Goal: Information Seeking & Learning: Learn about a topic

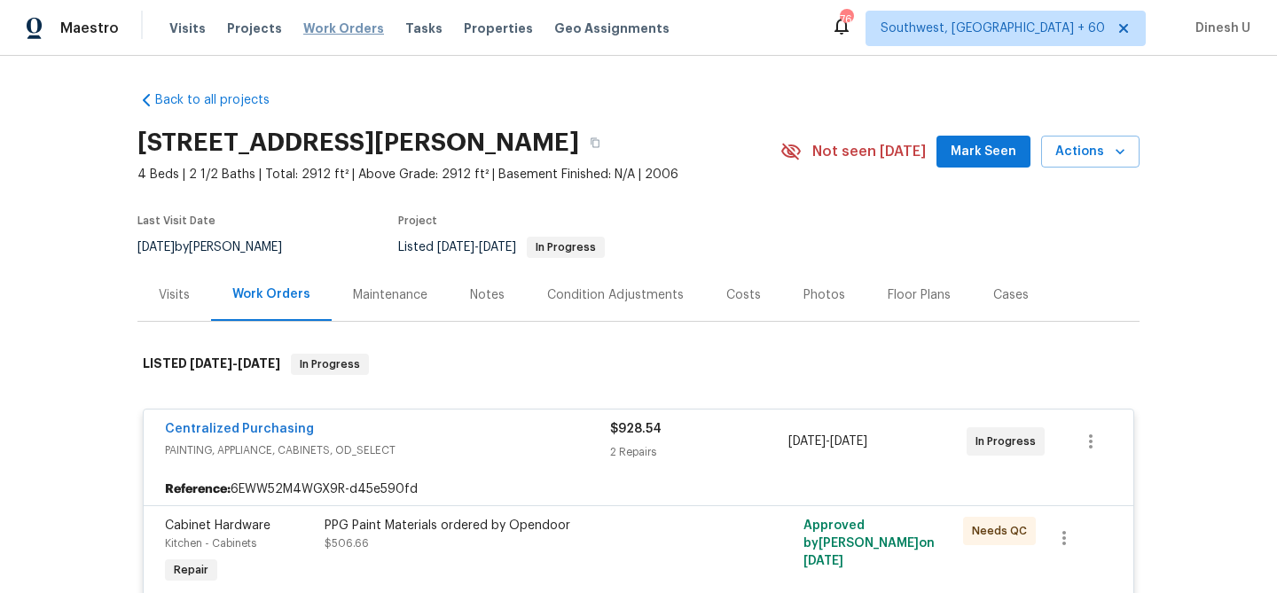
click at [320, 26] on span "Work Orders" at bounding box center [343, 29] width 81 height 18
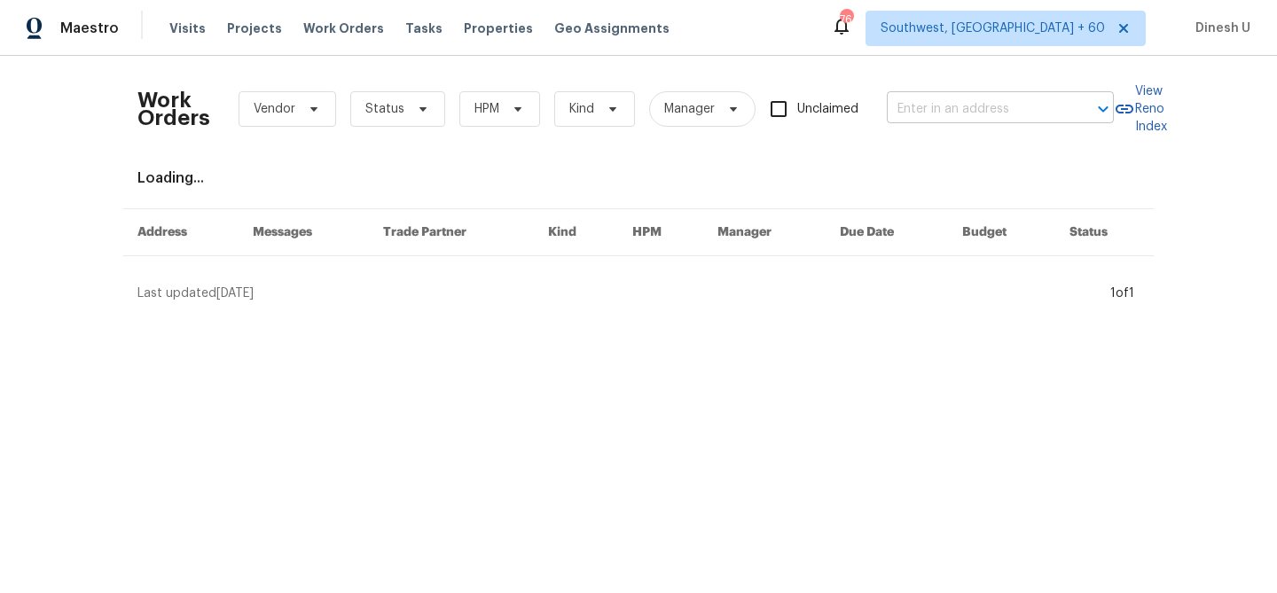
click at [957, 118] on input "text" at bounding box center [975, 109] width 177 height 27
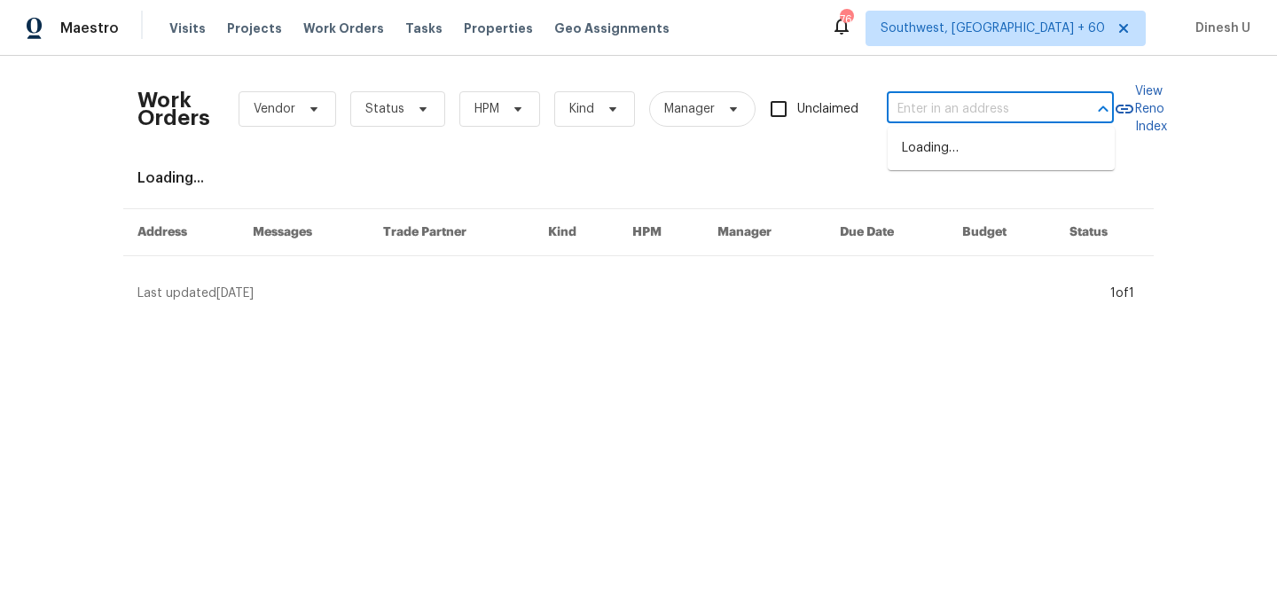
paste input "[STREET_ADDRESS][PERSON_NAME]"
type input "[STREET_ADDRESS][PERSON_NAME]"
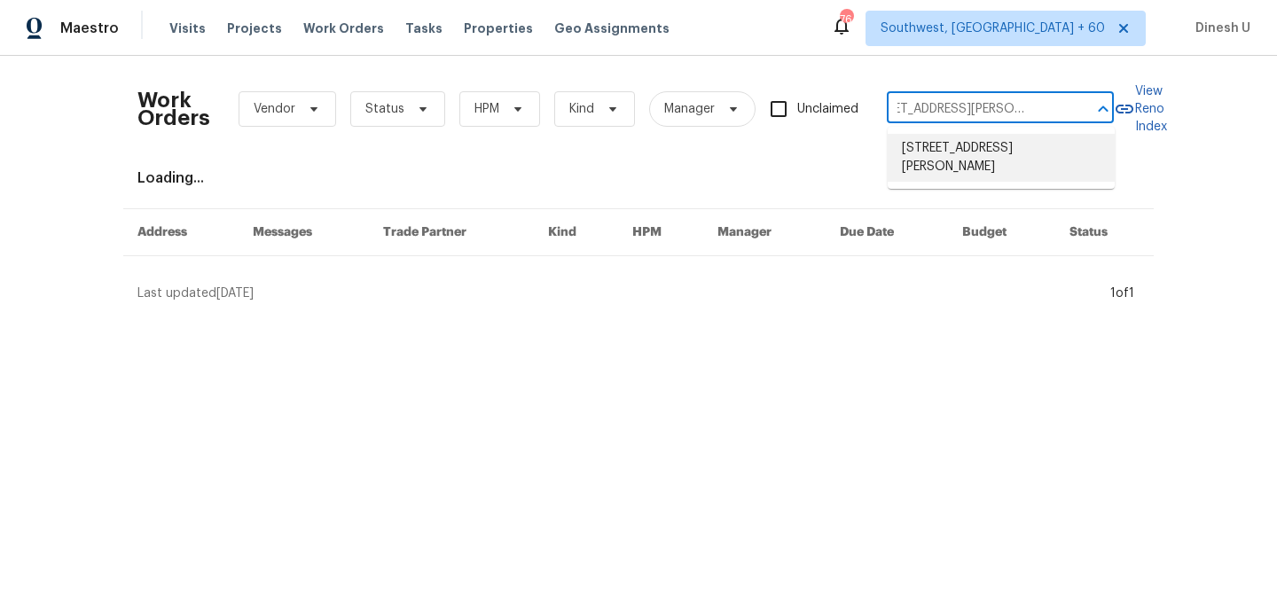
click at [937, 145] on li "[STREET_ADDRESS][PERSON_NAME]" at bounding box center [1000, 158] width 227 height 48
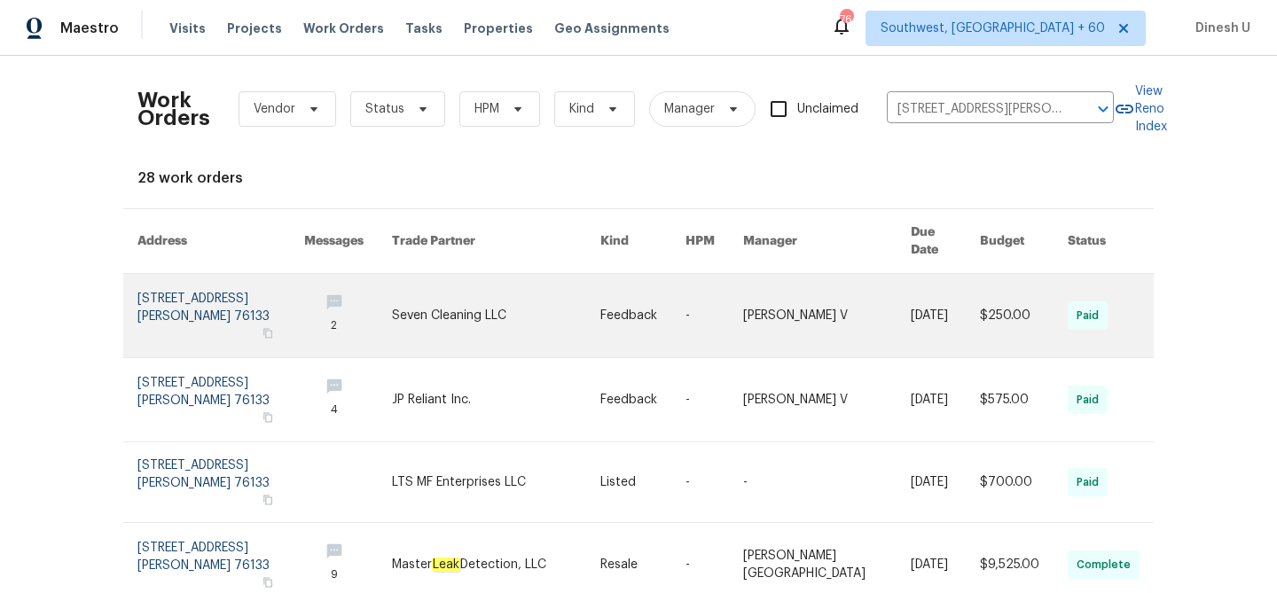
click at [201, 285] on link at bounding box center [220, 315] width 167 height 83
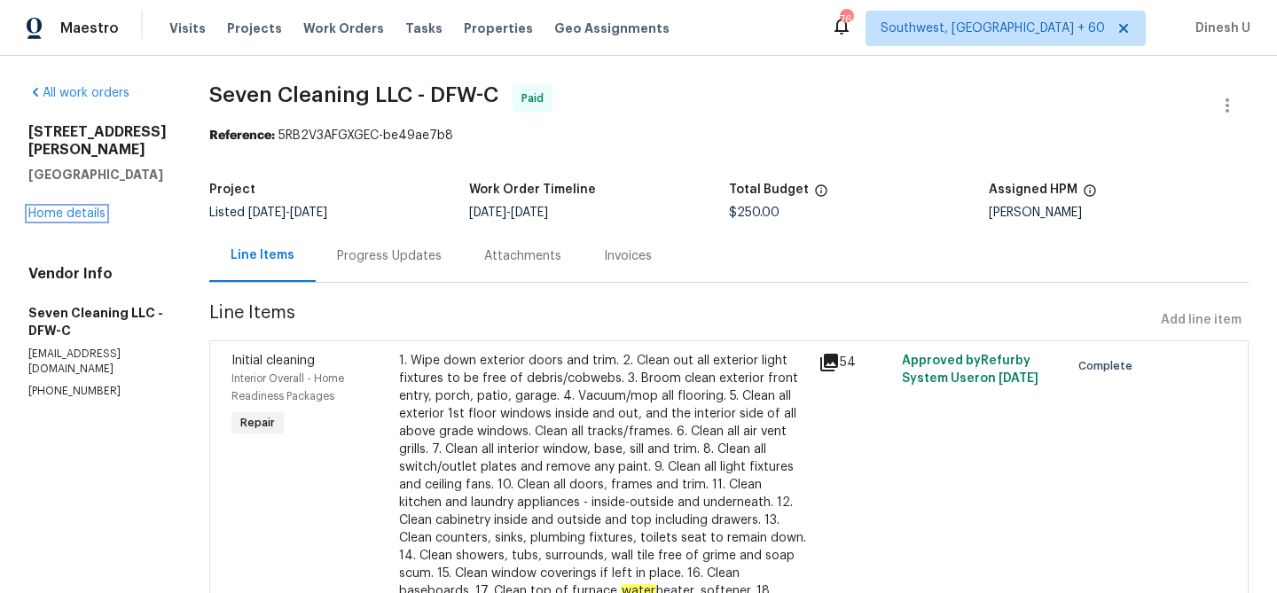
click at [77, 207] on link "Home details" at bounding box center [66, 213] width 77 height 12
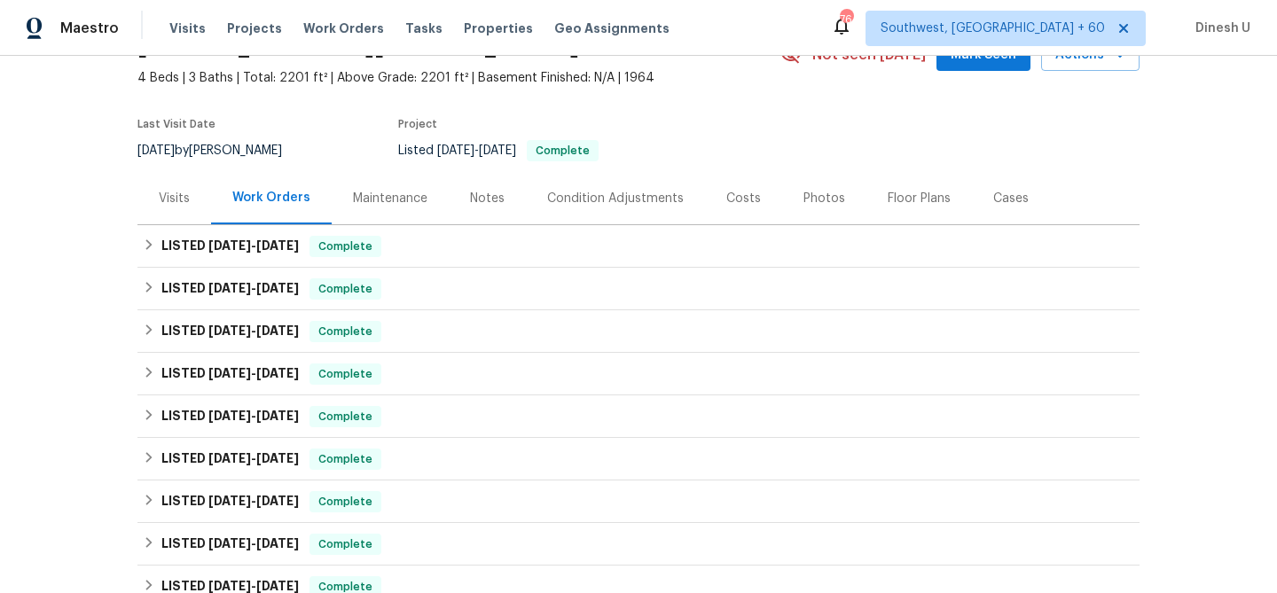
scroll to position [134, 0]
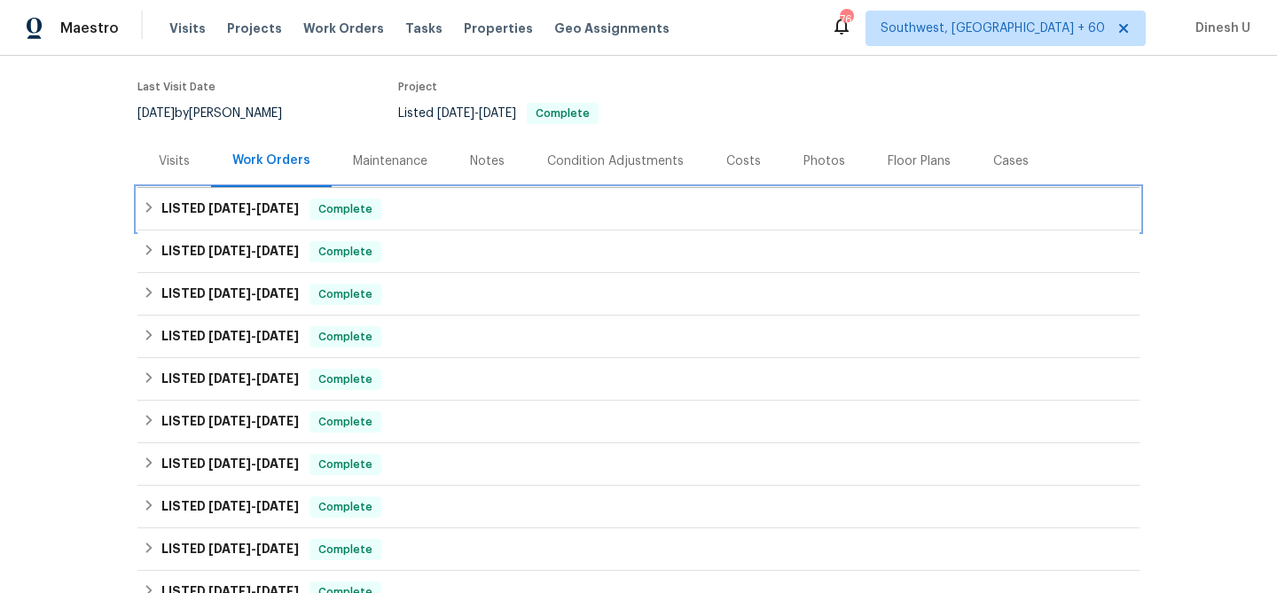
click at [250, 199] on h6 "LISTED [DATE] - [DATE]" at bounding box center [229, 209] width 137 height 21
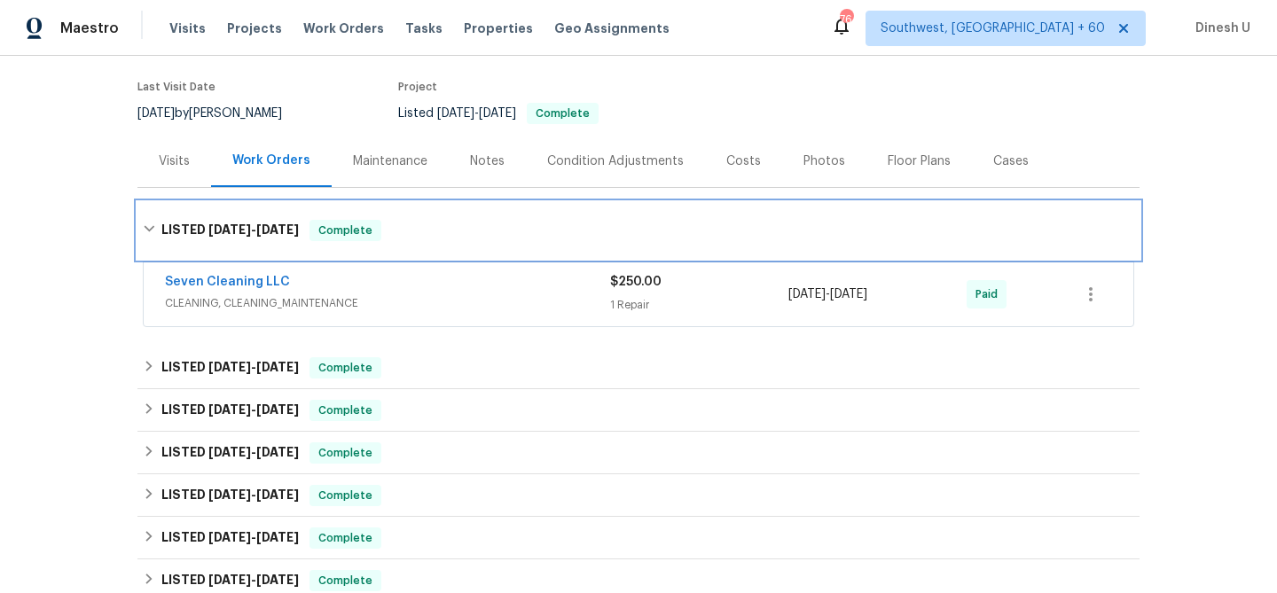
scroll to position [226, 0]
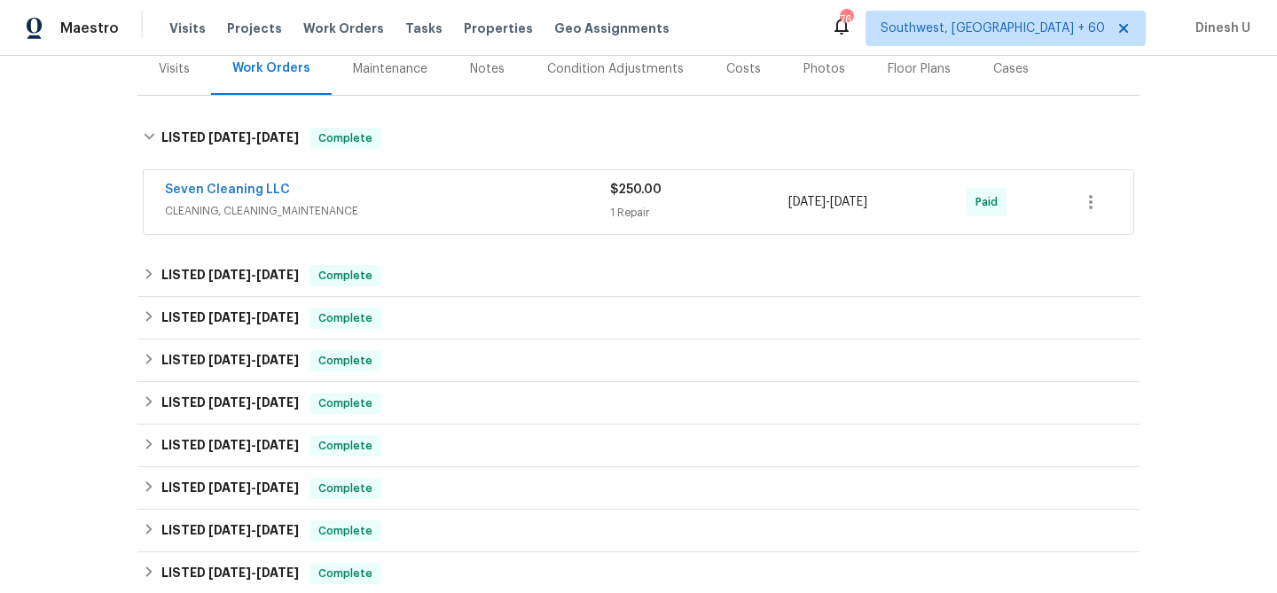
click at [601, 204] on span "CLEANING, CLEANING_MAINTENANCE" at bounding box center [387, 211] width 445 height 18
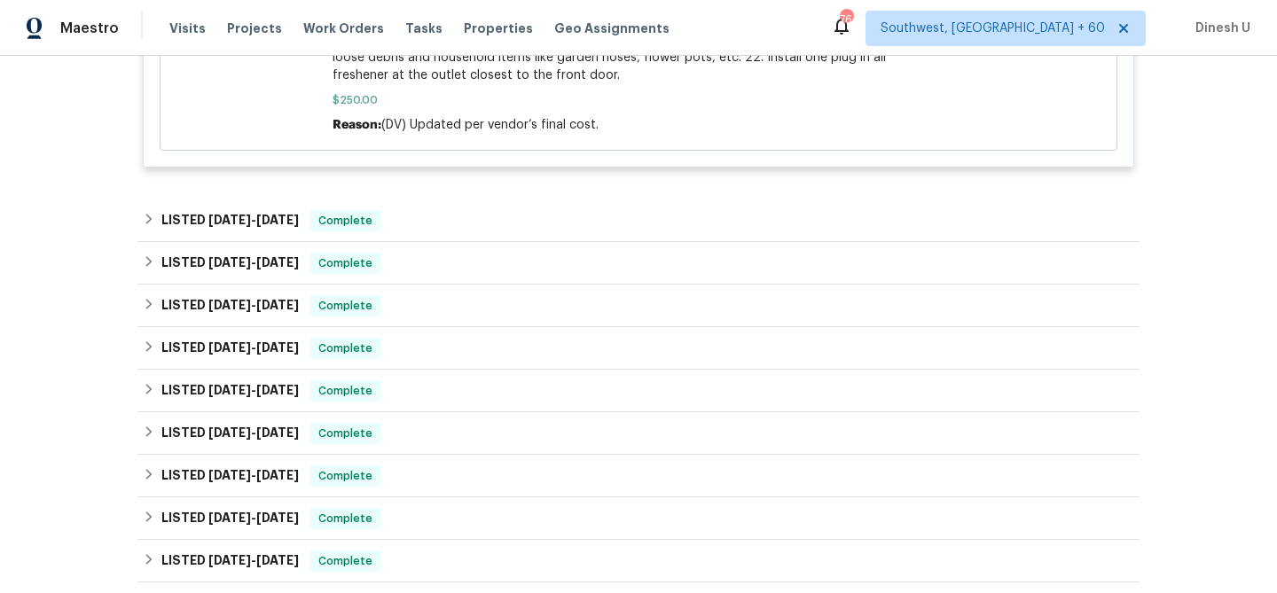
scroll to position [1105, 0]
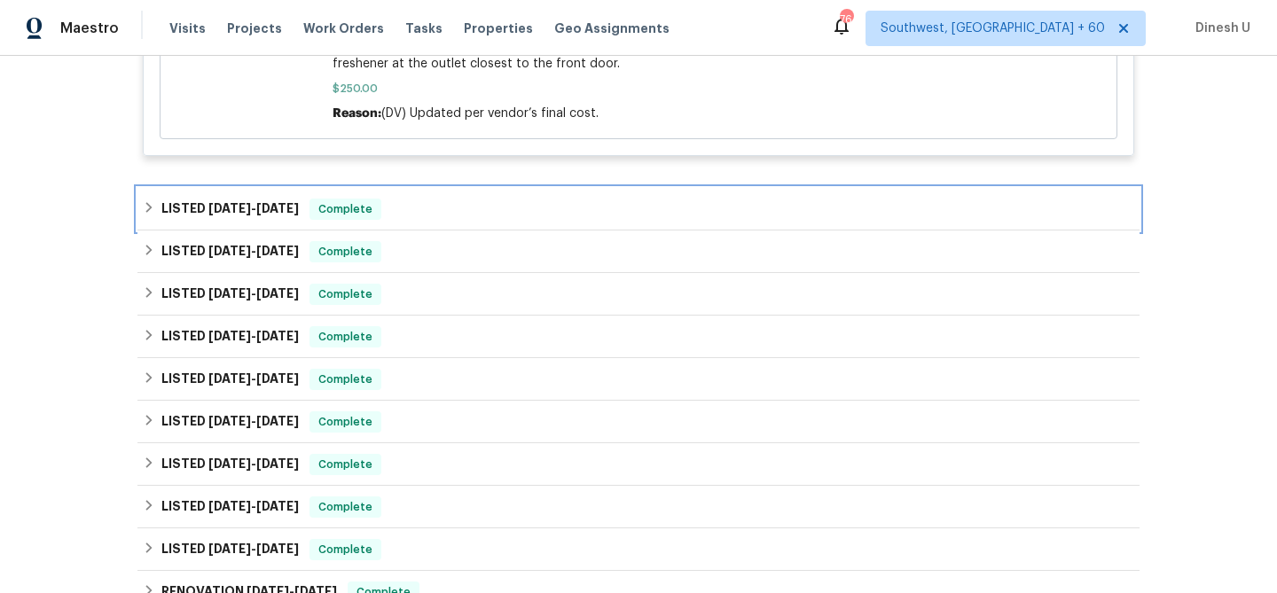
click at [299, 210] on span "[DATE]" at bounding box center [277, 208] width 43 height 12
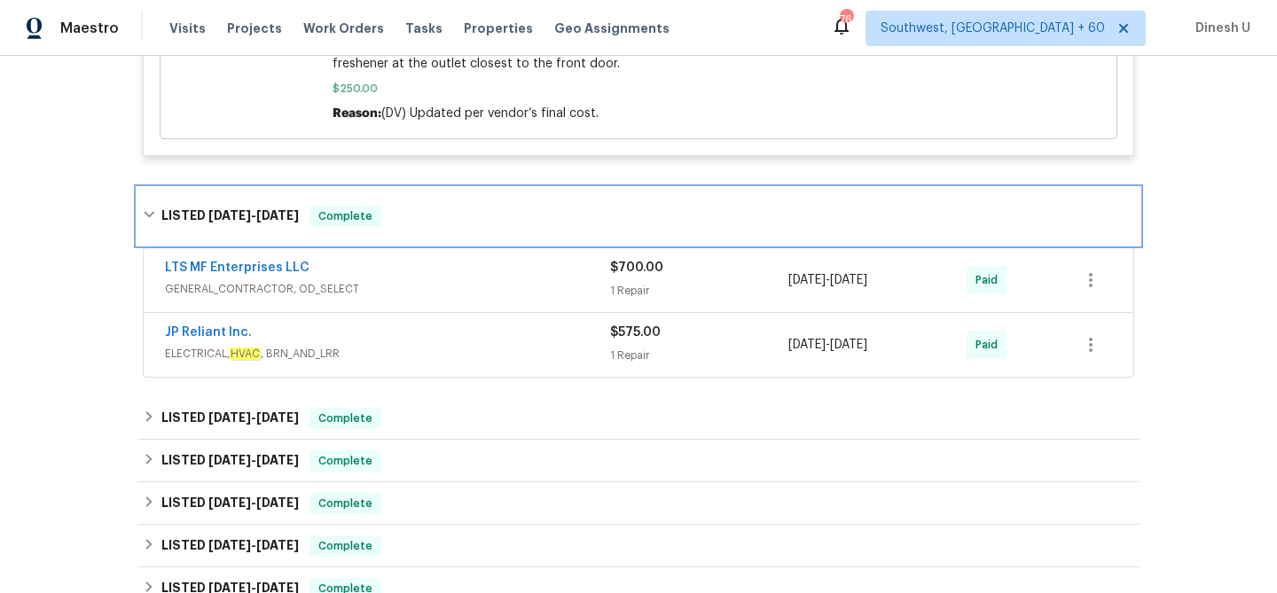
scroll to position [1176, 0]
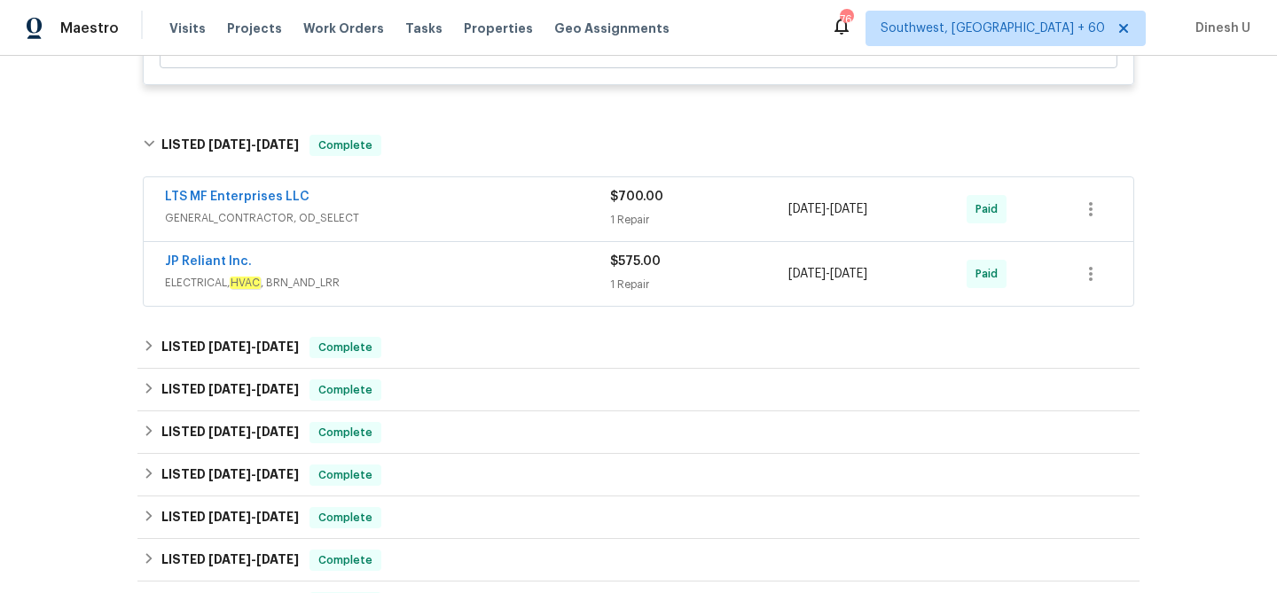
click at [611, 210] on div "$700.00 1 Repair" at bounding box center [699, 209] width 178 height 43
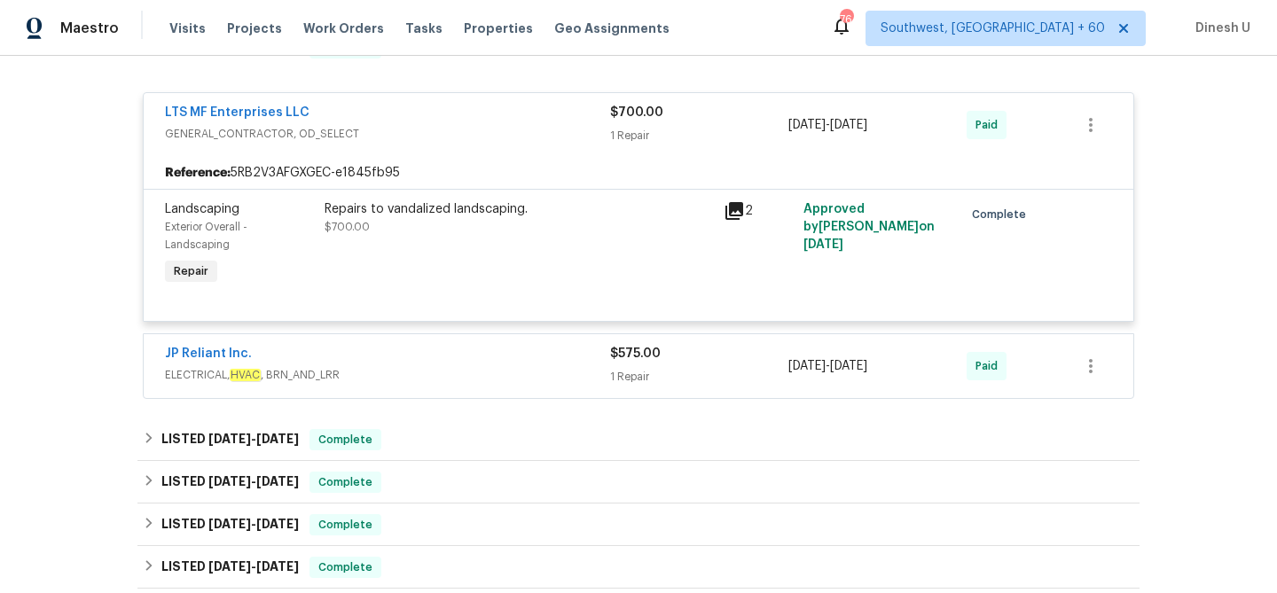
scroll to position [1275, 0]
click at [735, 207] on icon at bounding box center [734, 209] width 18 height 18
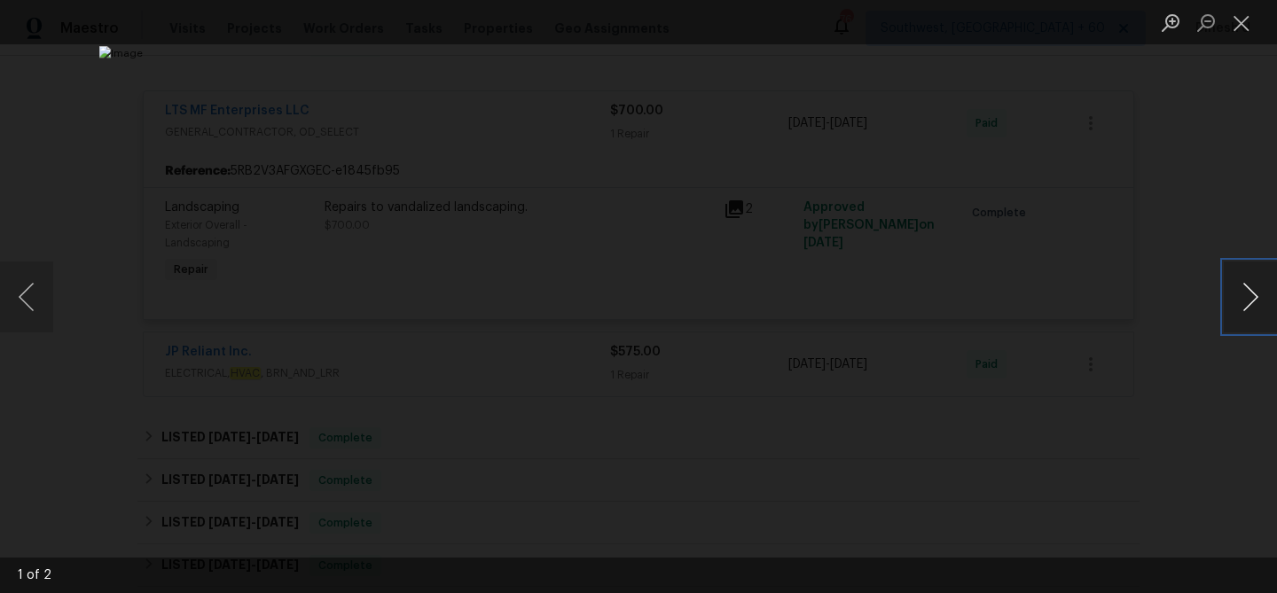
click at [1263, 291] on button "Next image" at bounding box center [1249, 297] width 53 height 71
click at [1237, 28] on button "Close lightbox" at bounding box center [1240, 22] width 35 height 31
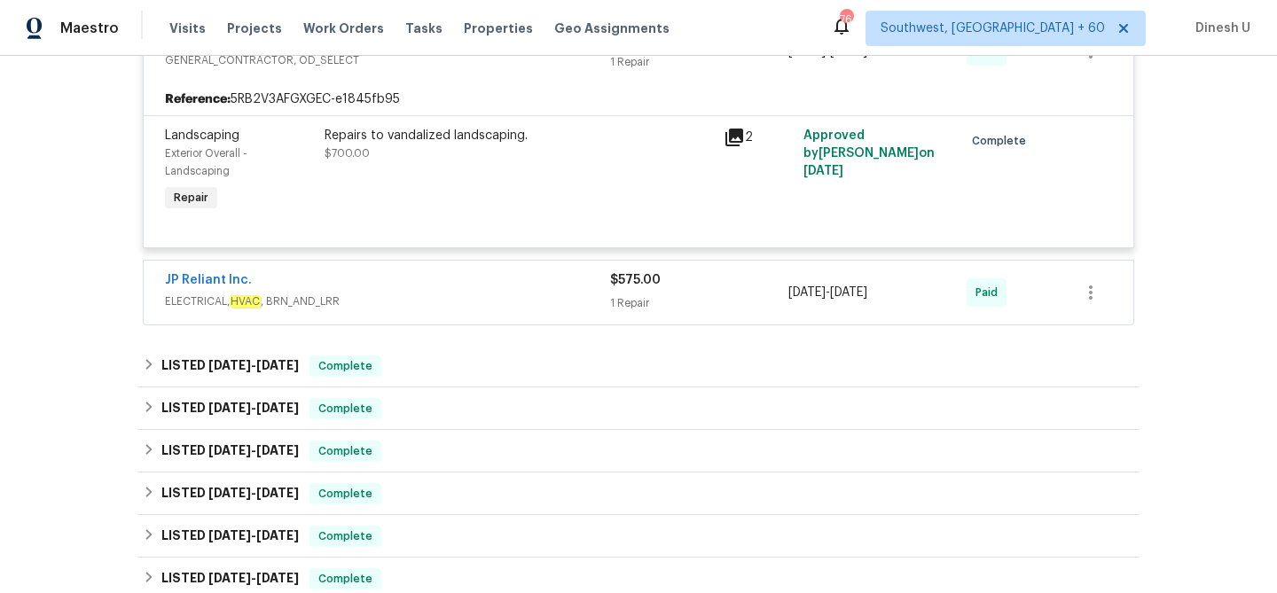
scroll to position [1371, 0]
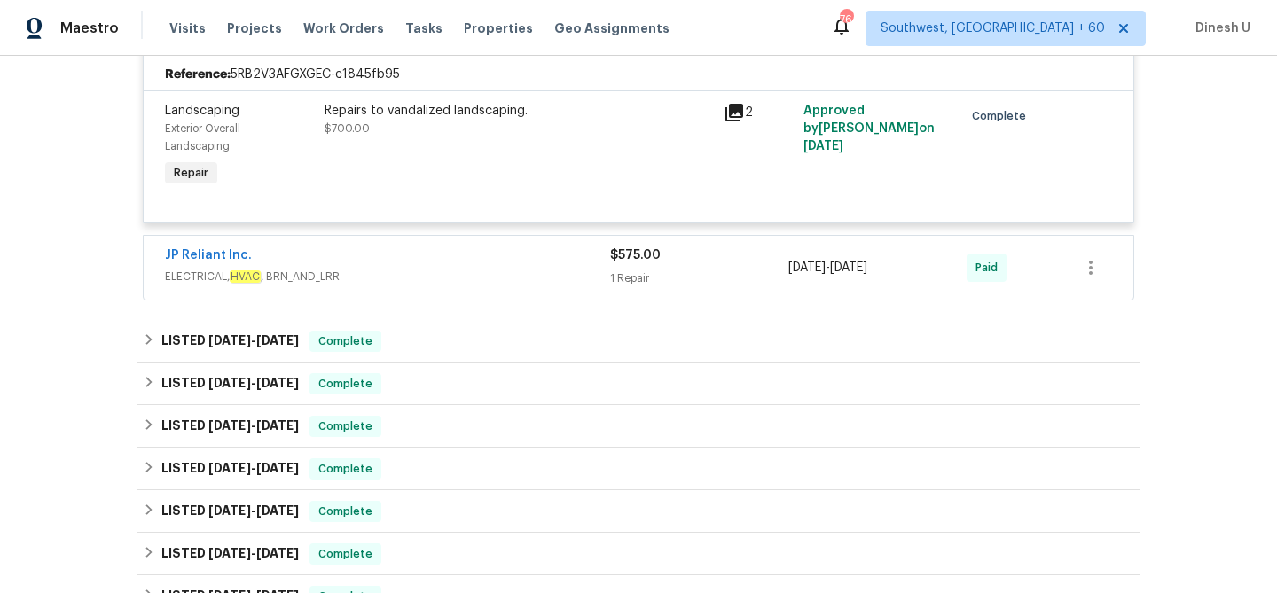
click at [628, 281] on div "1 Repair" at bounding box center [699, 279] width 178 height 18
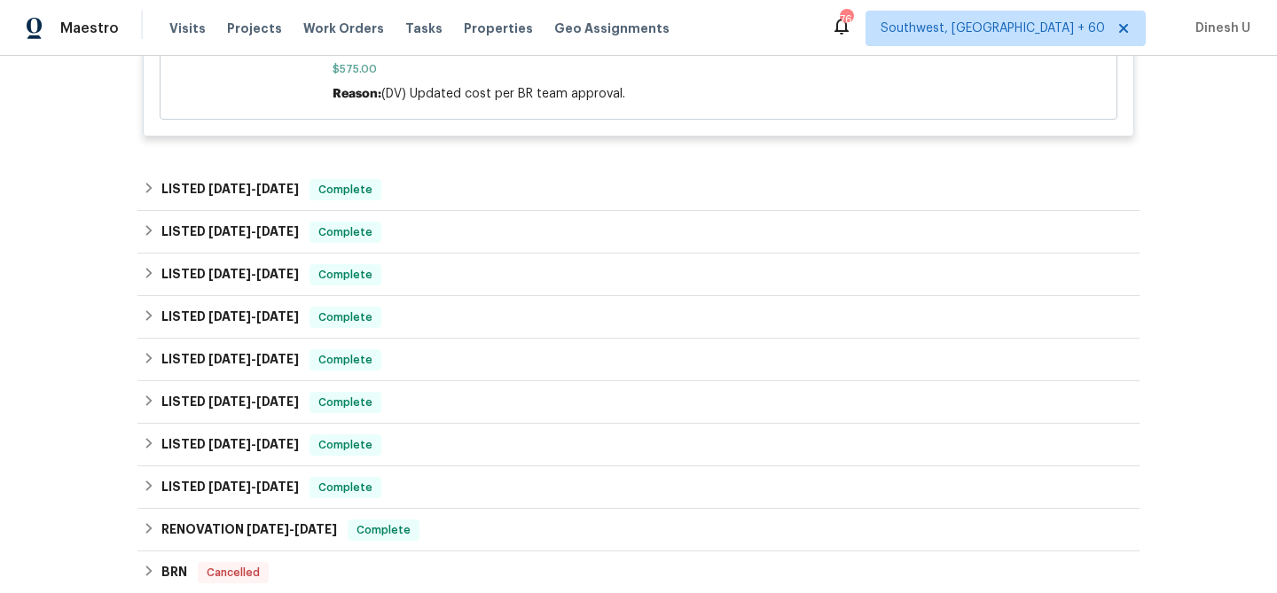
scroll to position [1879, 0]
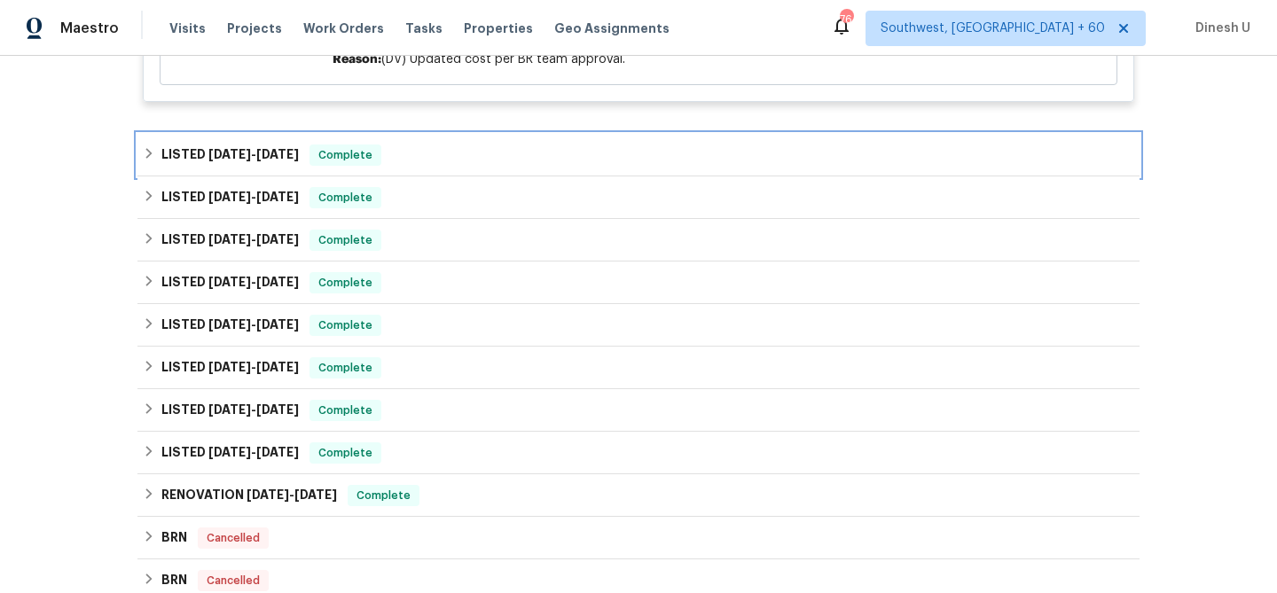
click at [279, 145] on div "LISTED [DATE] - [DATE] Complete" at bounding box center [638, 155] width 1002 height 43
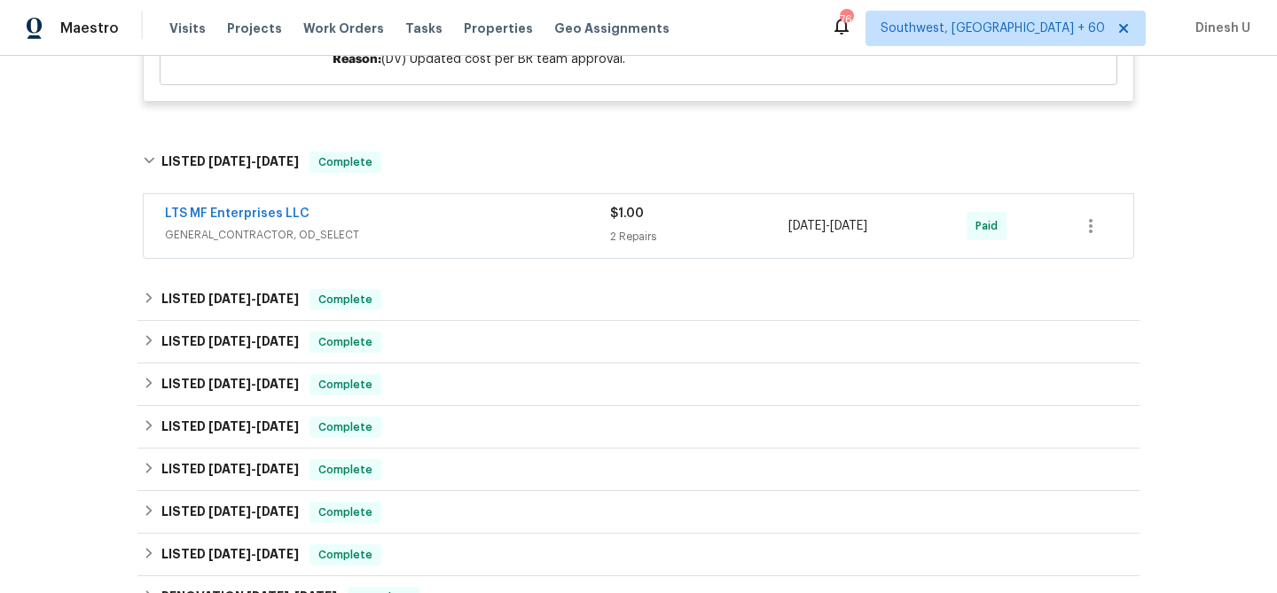
click at [619, 230] on div "2 Repairs" at bounding box center [699, 237] width 178 height 18
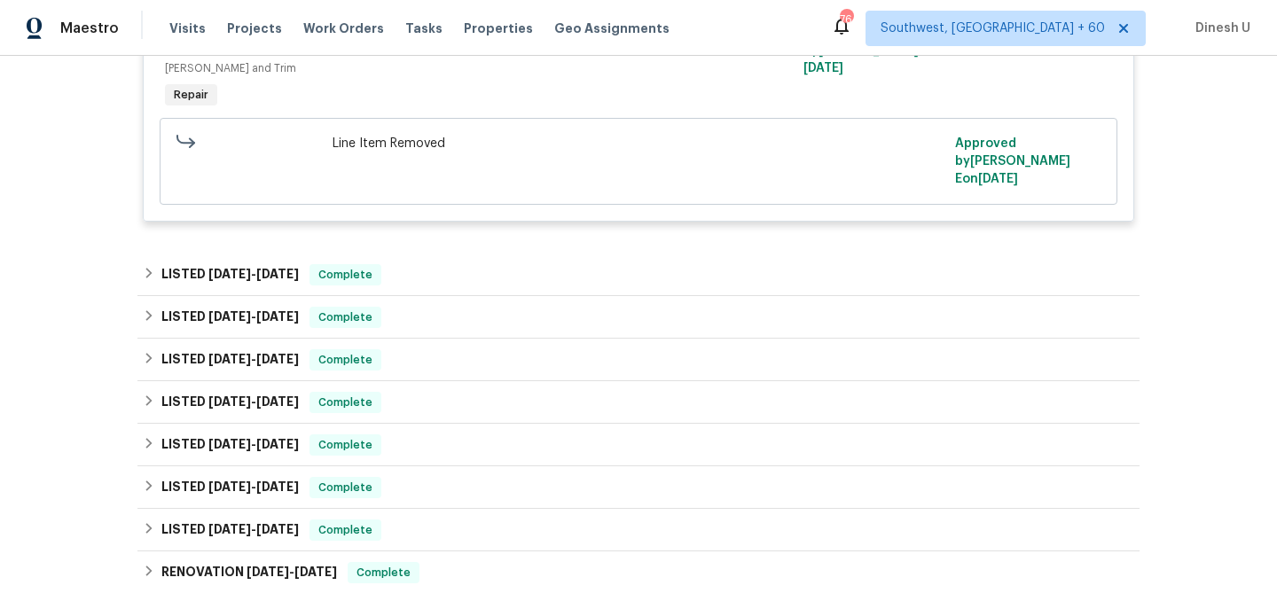
scroll to position [2435, 0]
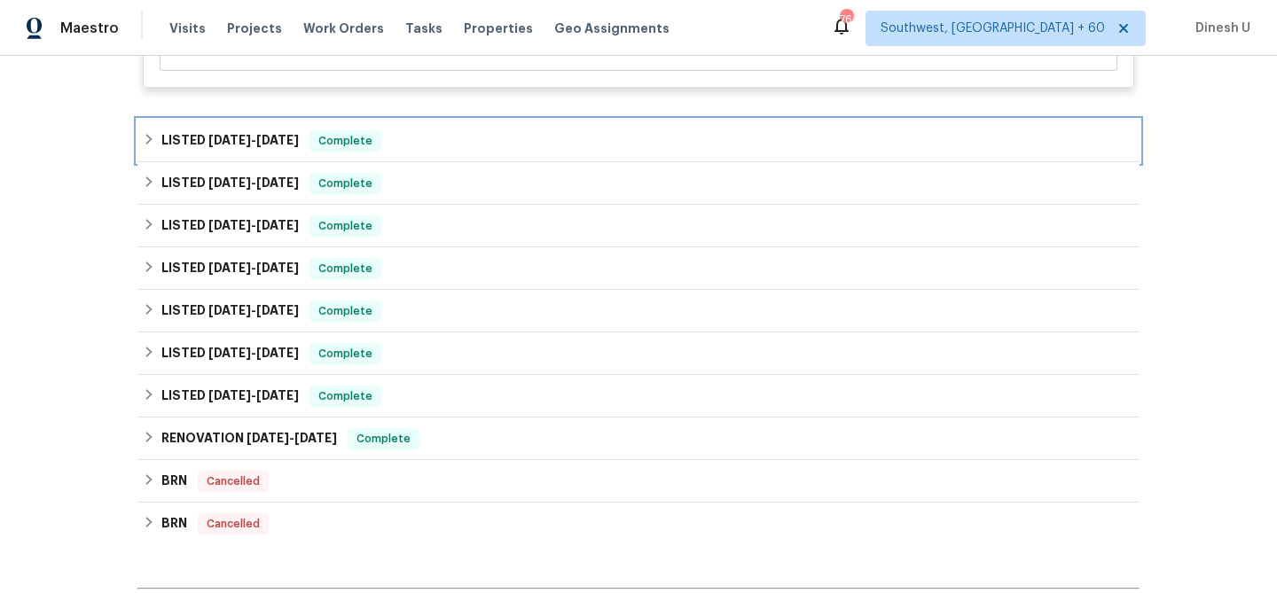
click at [258, 134] on span "[DATE]" at bounding box center [277, 140] width 43 height 12
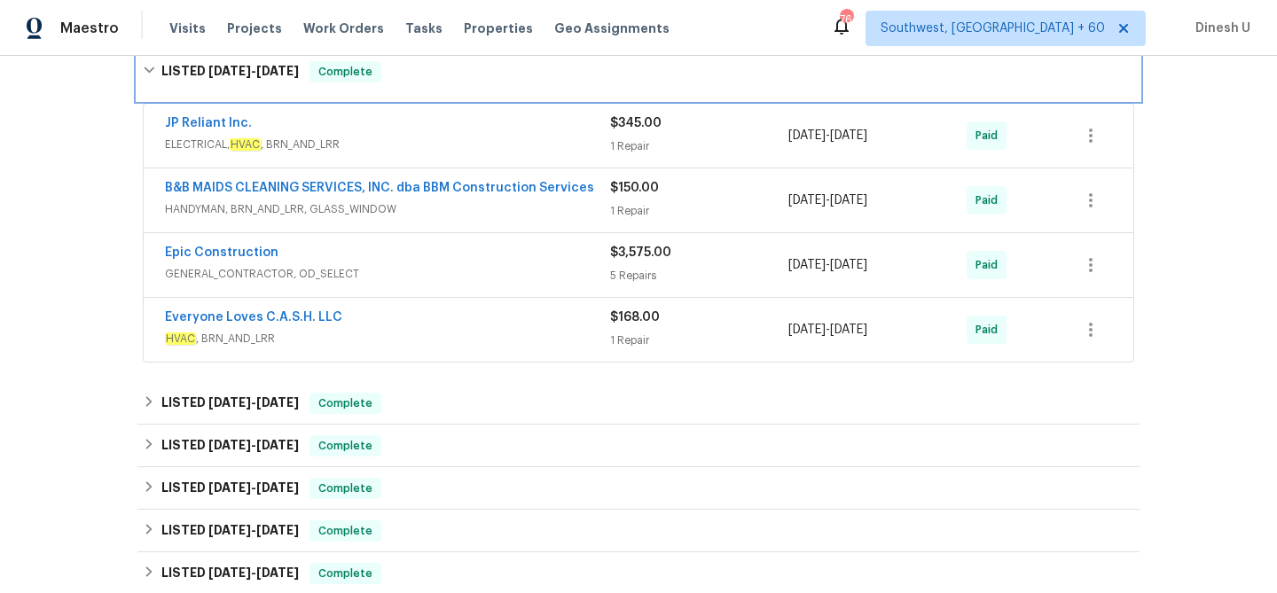
scroll to position [2497, 0]
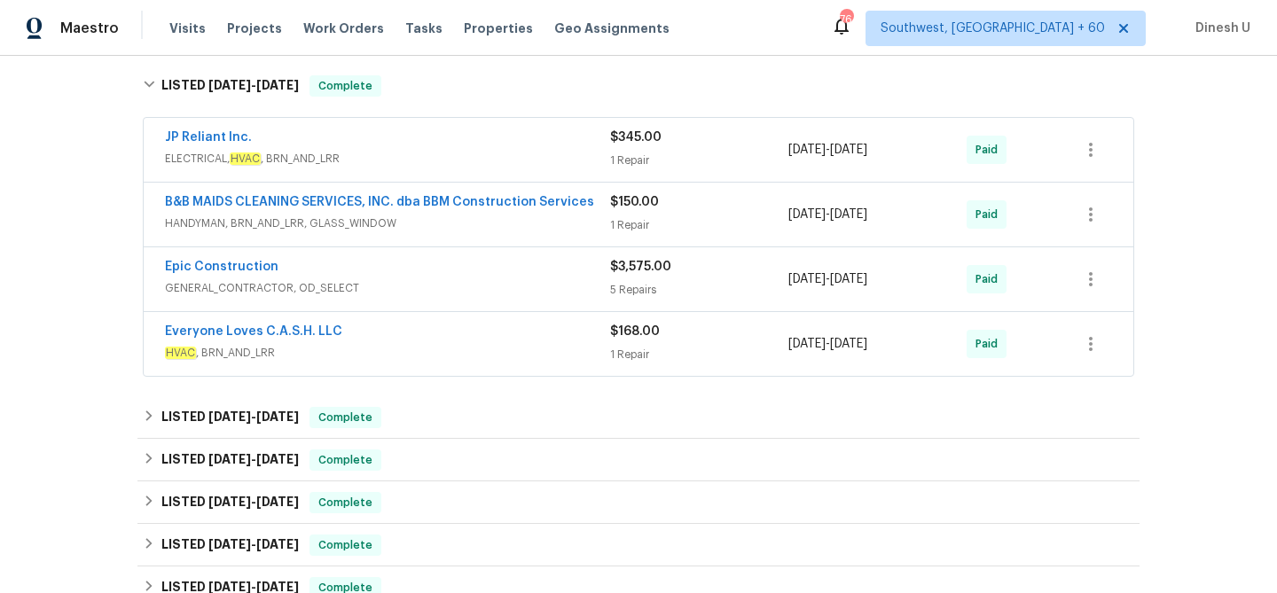
click at [636, 152] on div "1 Repair" at bounding box center [699, 161] width 178 height 18
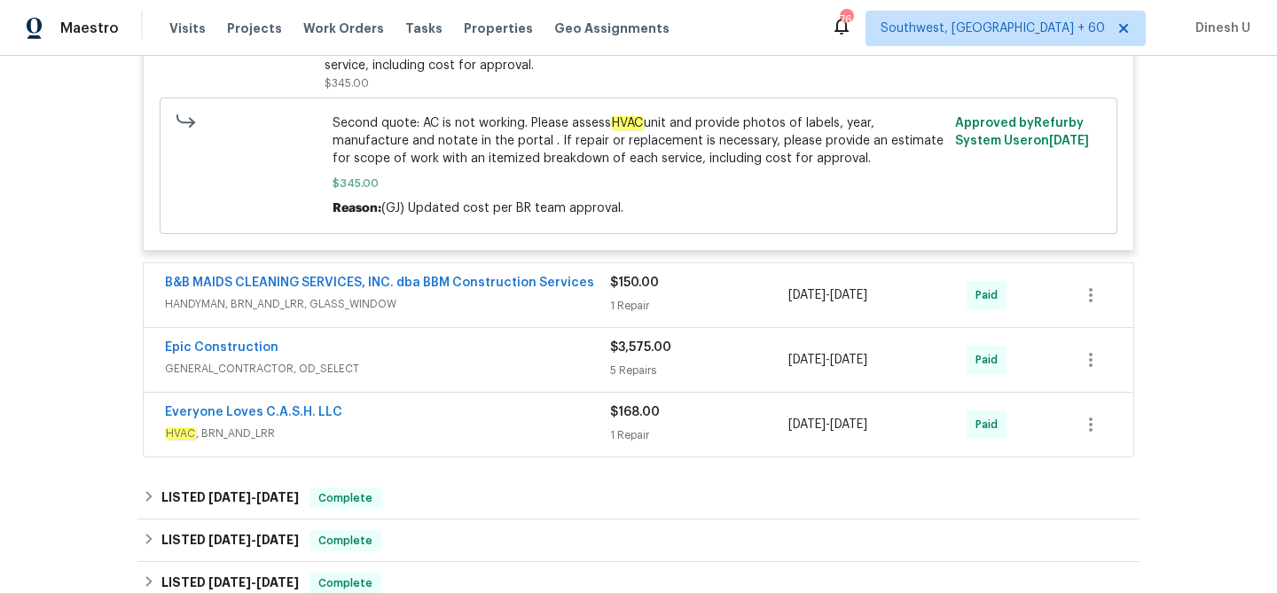
scroll to position [2775, 0]
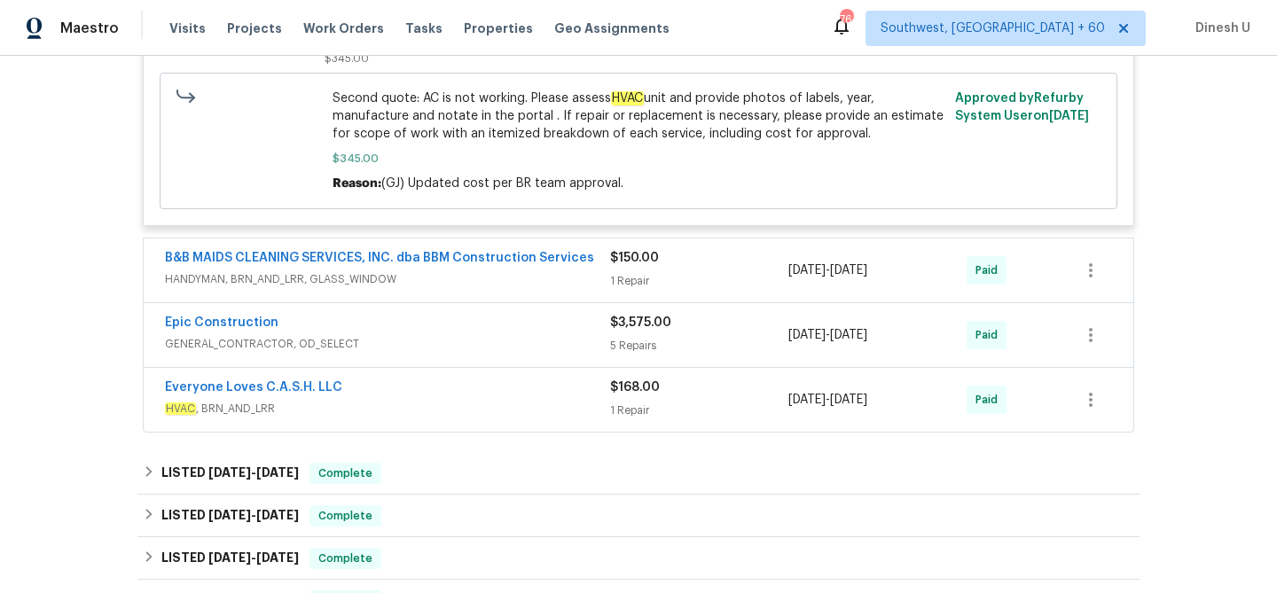
click at [612, 272] on div "1 Repair" at bounding box center [699, 281] width 178 height 18
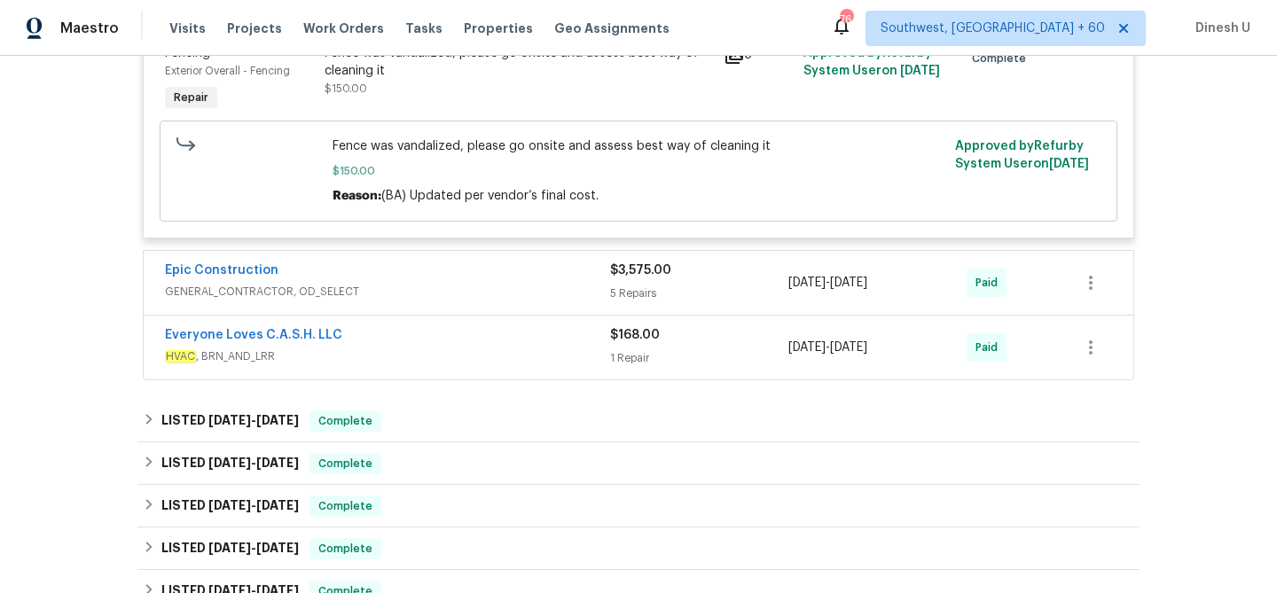
scroll to position [3081, 0]
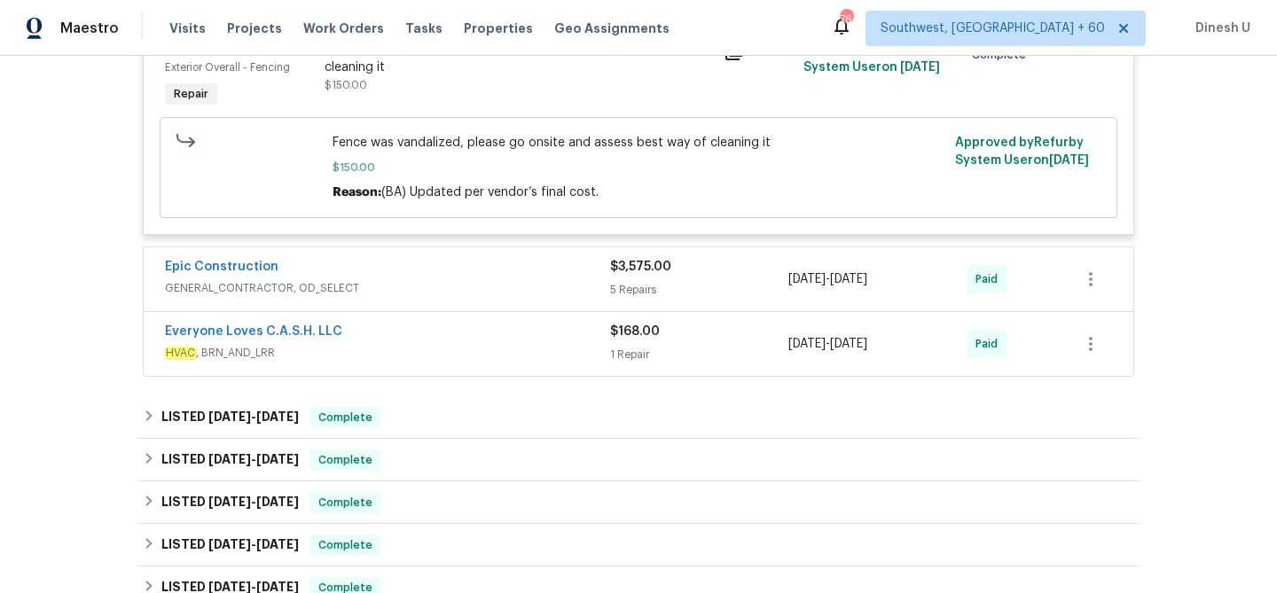
click at [626, 281] on div "5 Repairs" at bounding box center [699, 290] width 178 height 18
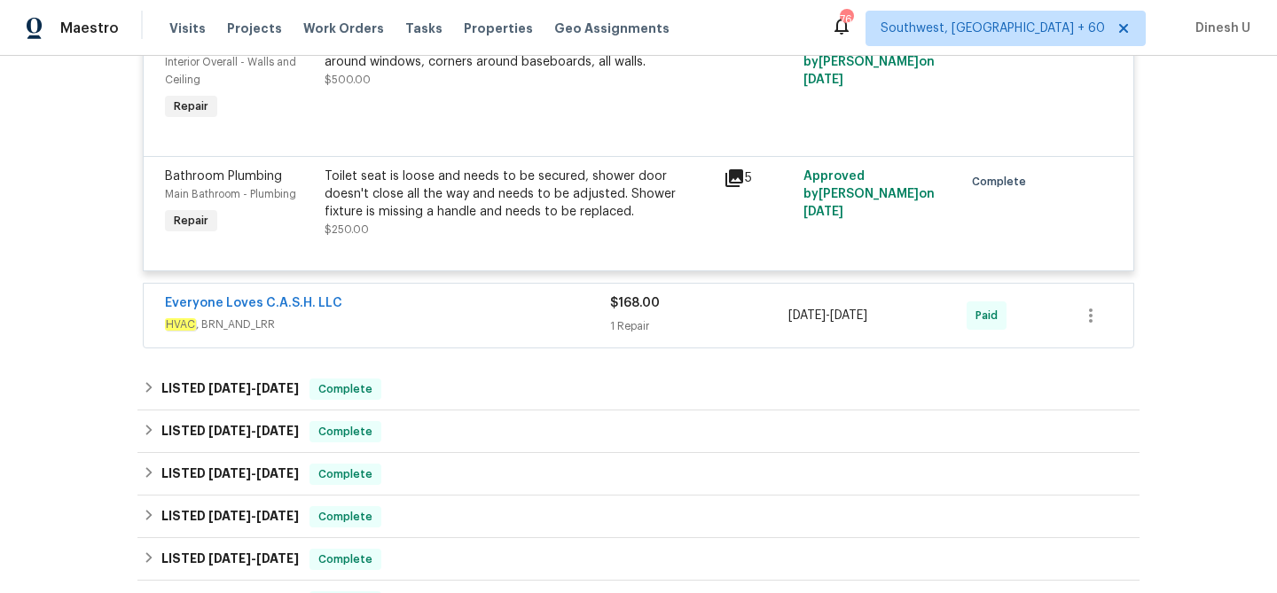
scroll to position [3763, 0]
click at [633, 316] on div "1 Repair" at bounding box center [699, 325] width 178 height 18
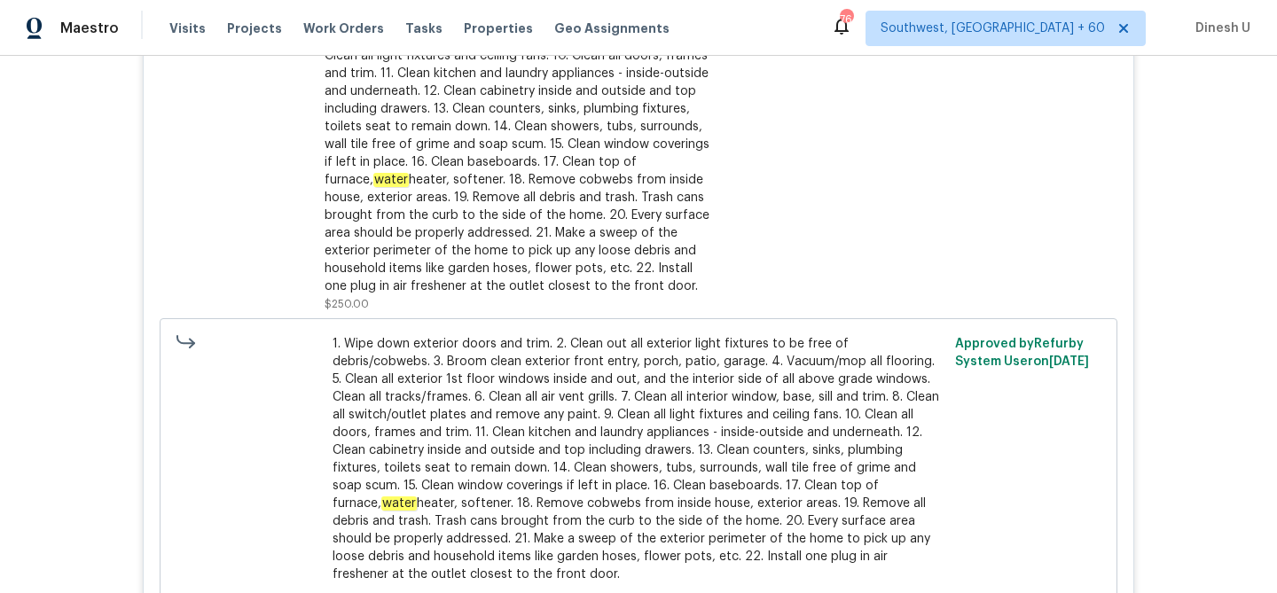
scroll to position [0, 0]
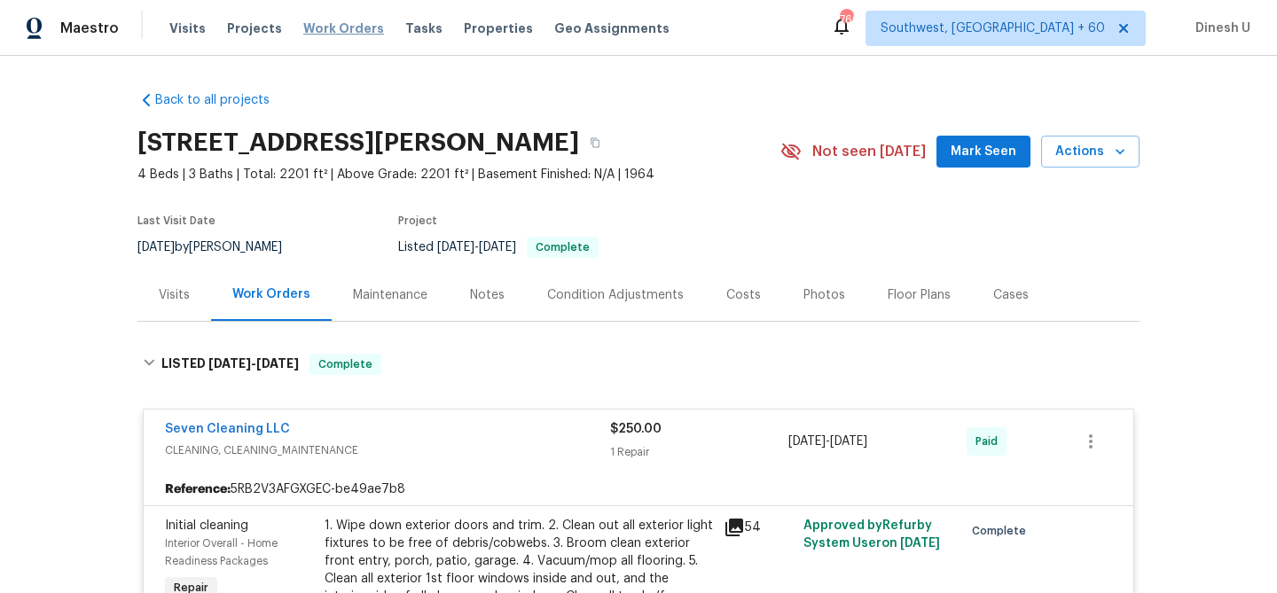
click at [325, 25] on span "Work Orders" at bounding box center [343, 29] width 81 height 18
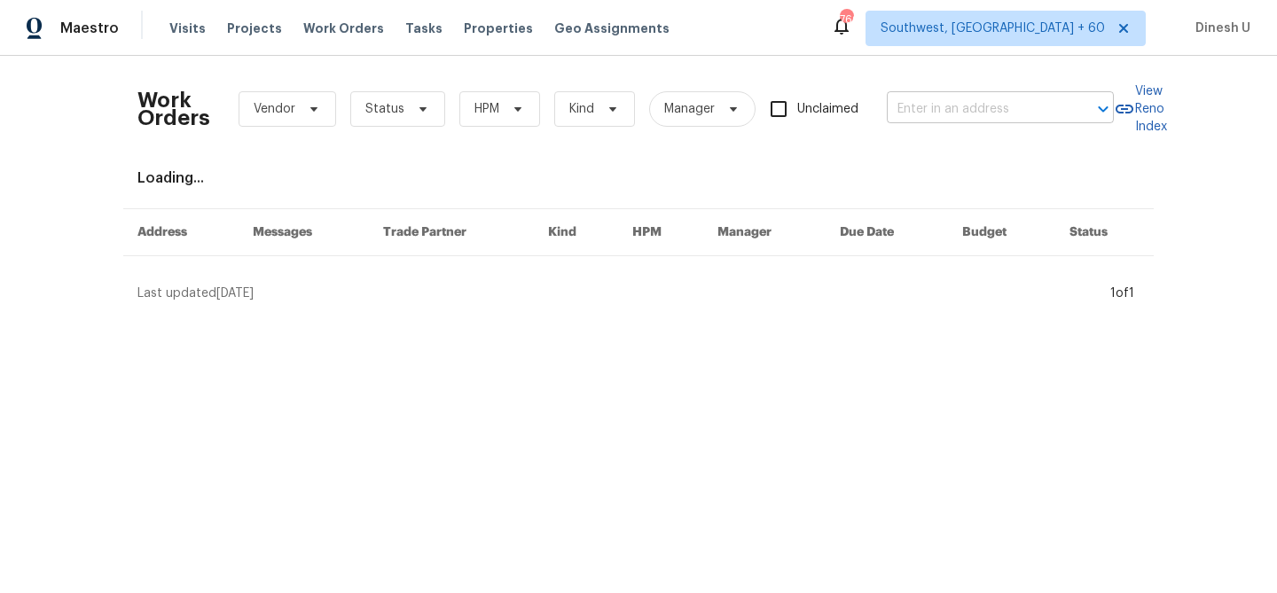
click at [923, 107] on input "text" at bounding box center [975, 109] width 177 height 27
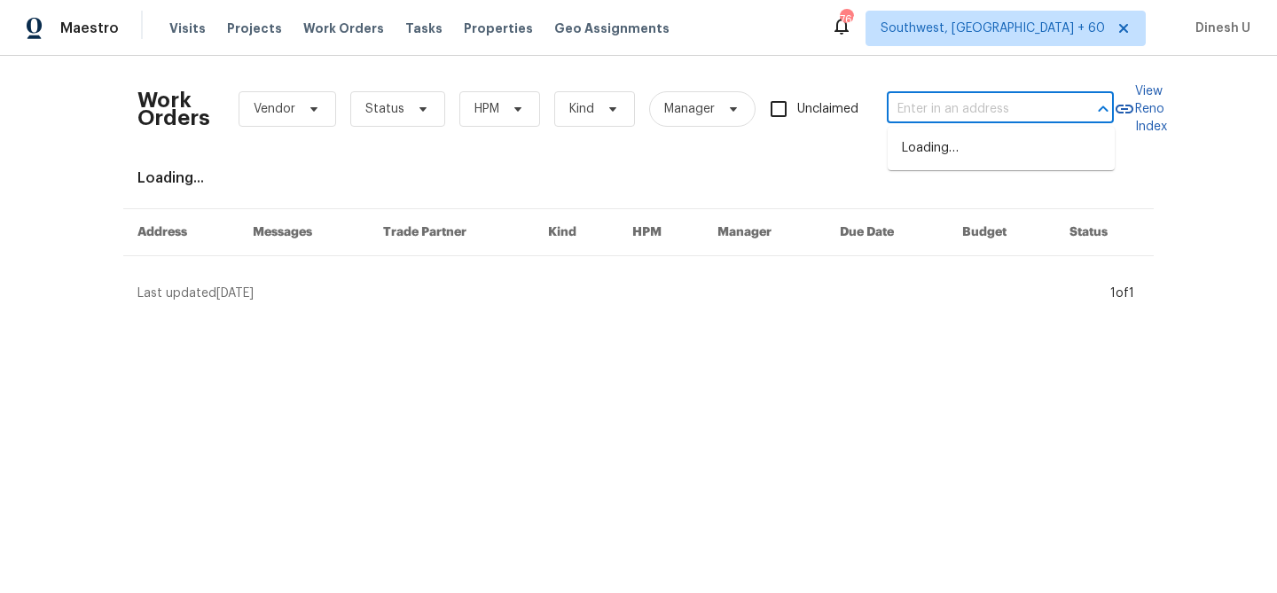
paste input "[STREET_ADDRESS]"
type input "[STREET_ADDRESS]"
click at [916, 156] on li "[STREET_ADDRESS]" at bounding box center [1000, 148] width 227 height 29
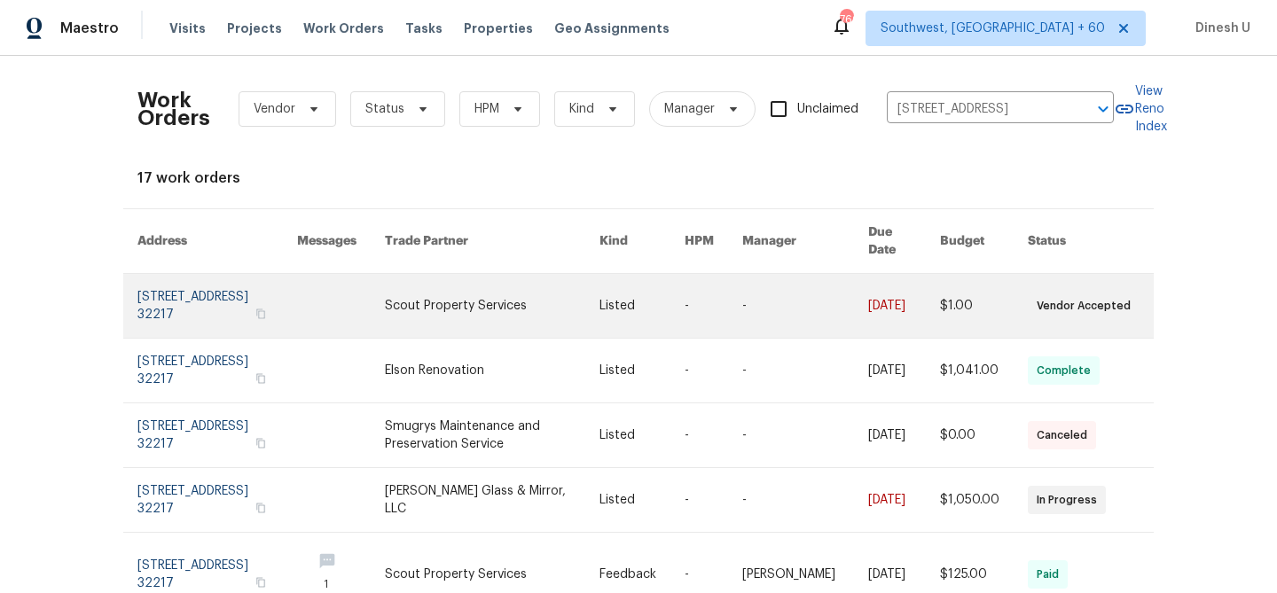
click at [202, 276] on link at bounding box center [217, 306] width 160 height 64
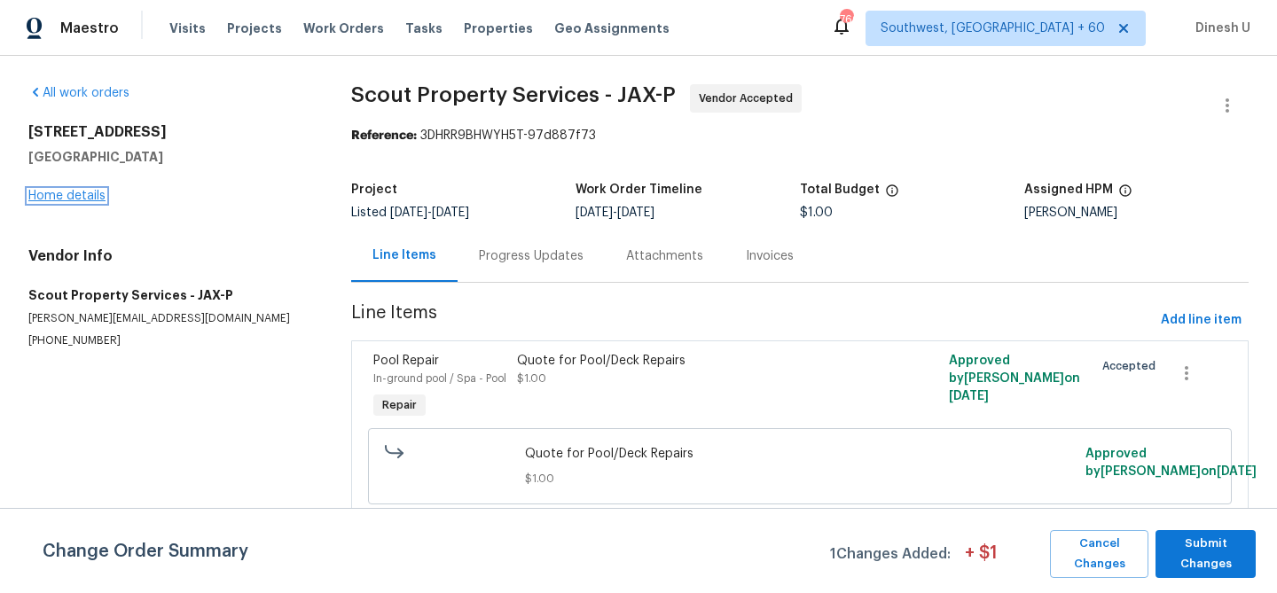
click at [66, 196] on link "Home details" at bounding box center [66, 196] width 77 height 12
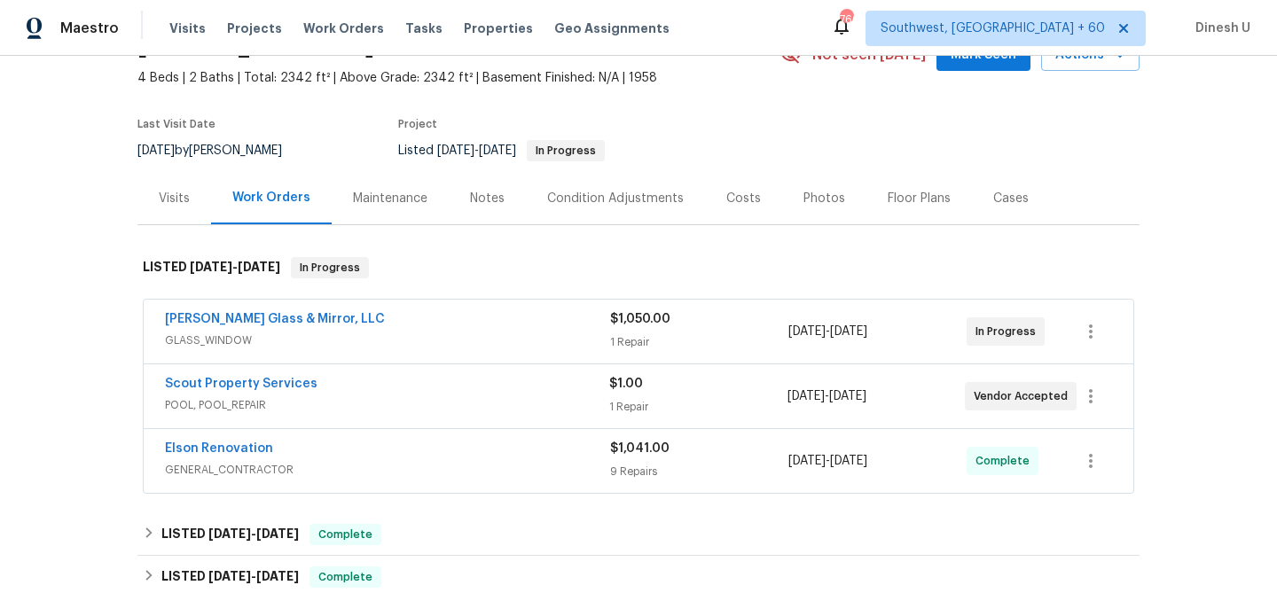
scroll to position [198, 0]
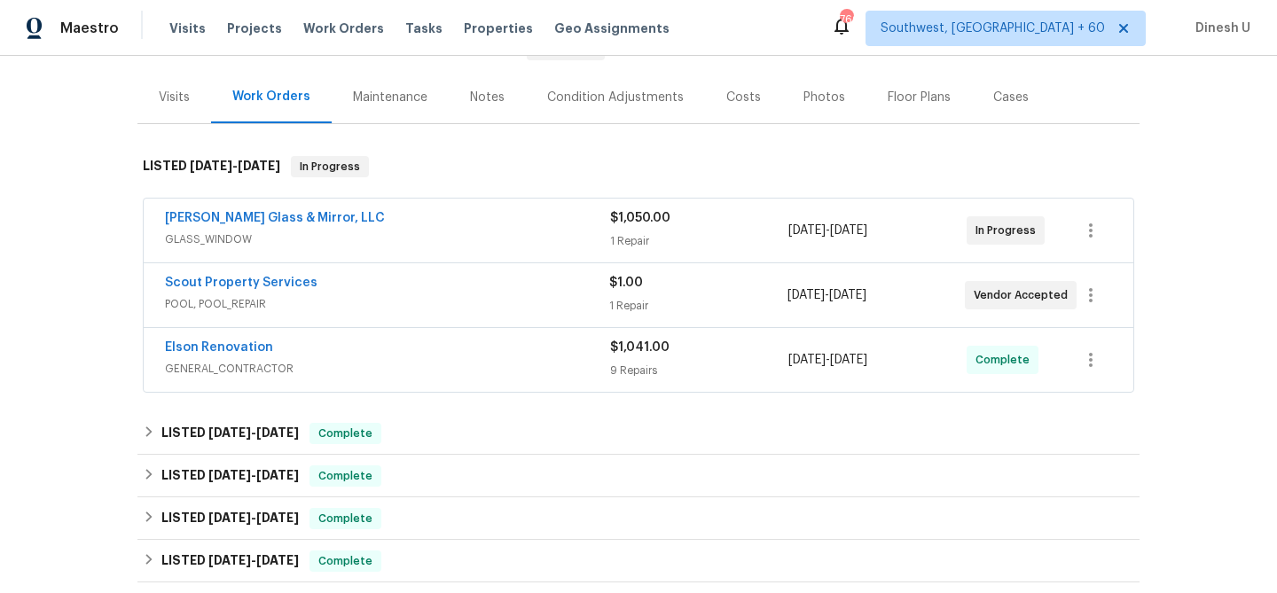
click at [641, 236] on div "1 Repair" at bounding box center [699, 241] width 178 height 18
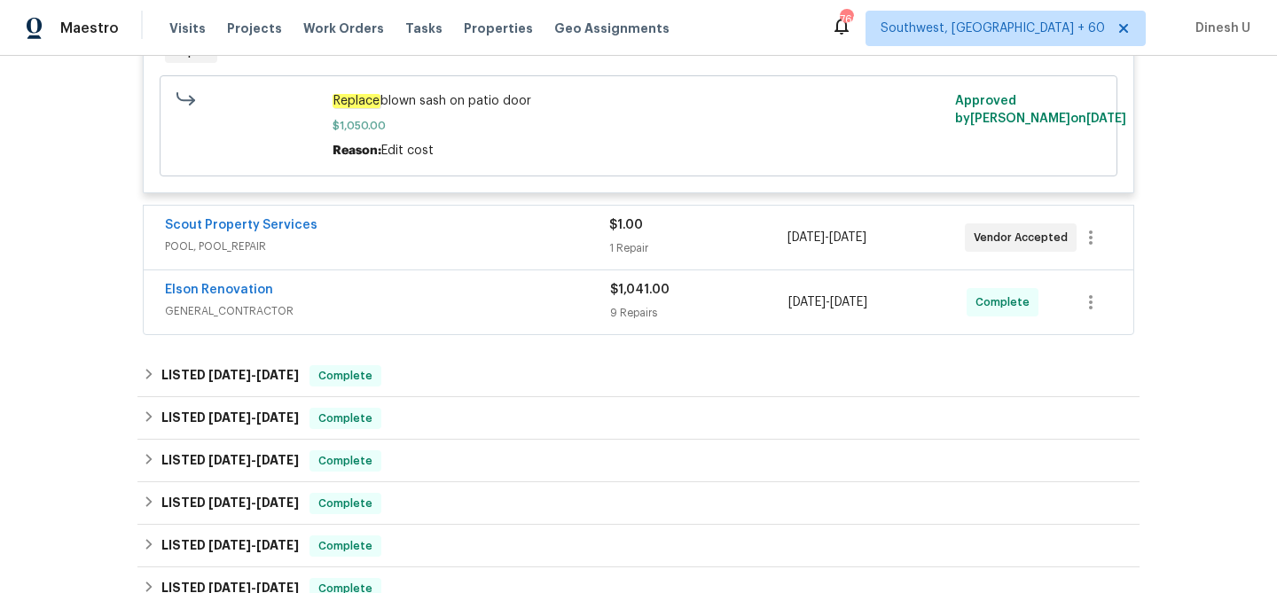
scroll to position [530, 0]
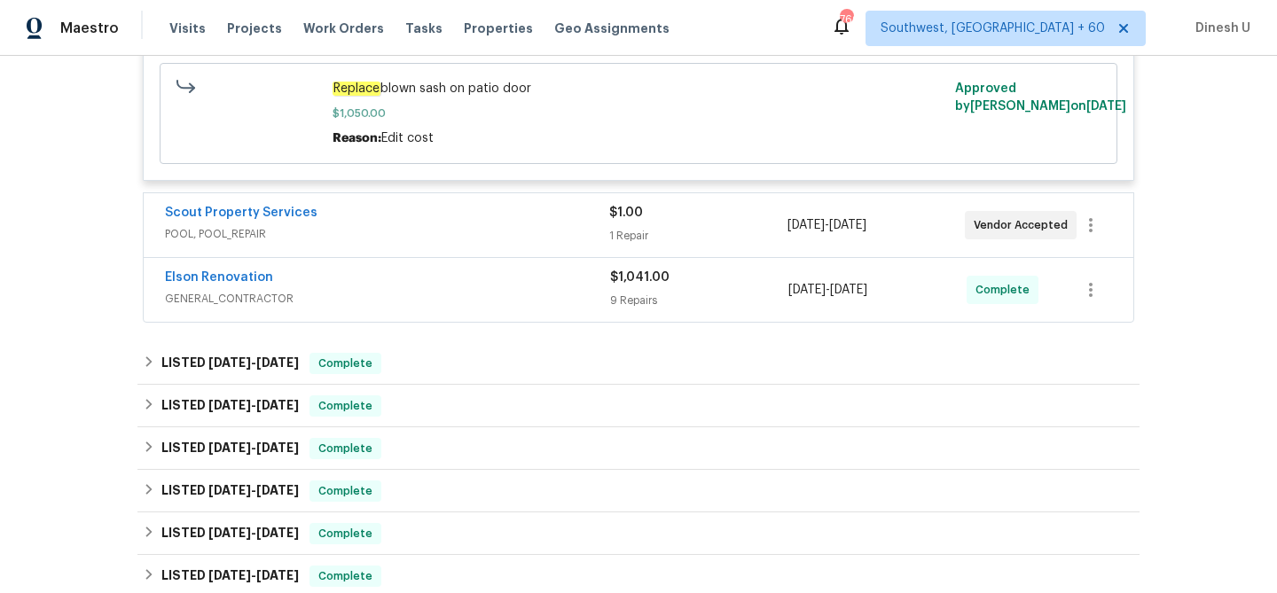
click at [636, 235] on div "1 Repair" at bounding box center [697, 236] width 177 height 18
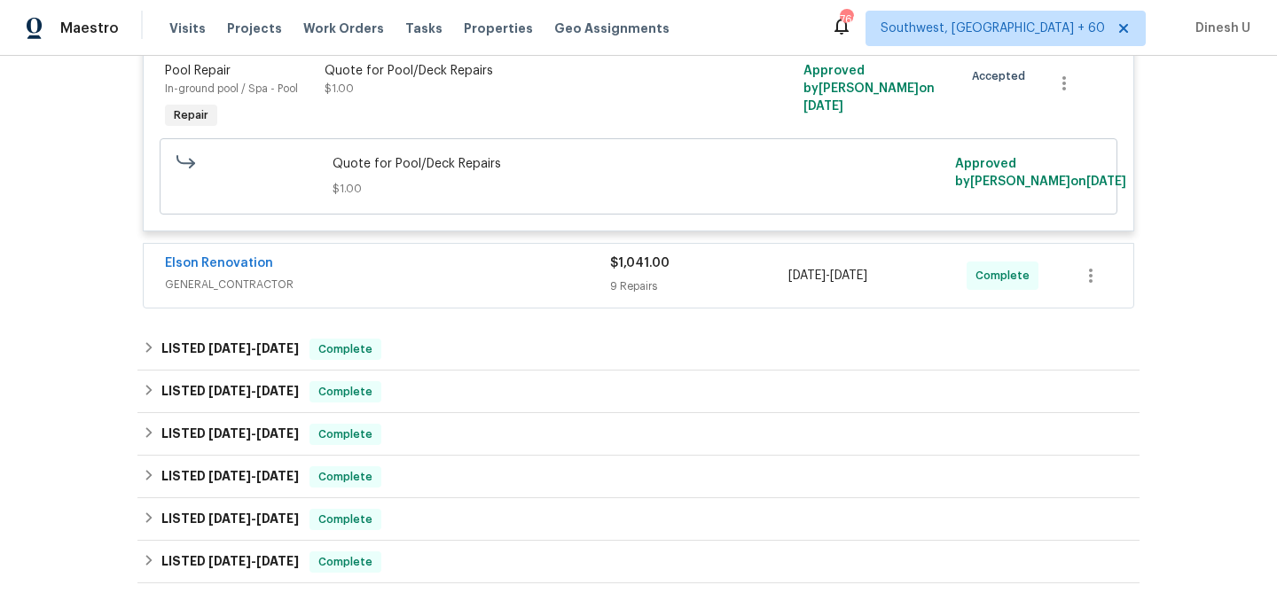
scroll to position [783, 0]
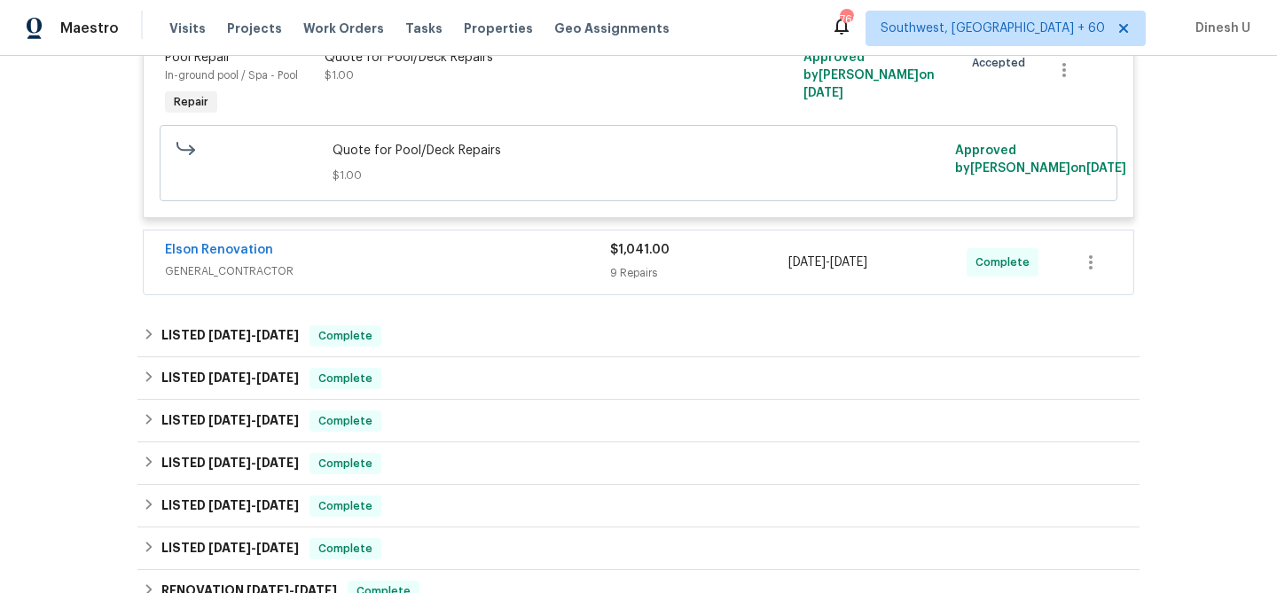
click at [635, 275] on div "9 Repairs" at bounding box center [699, 273] width 178 height 18
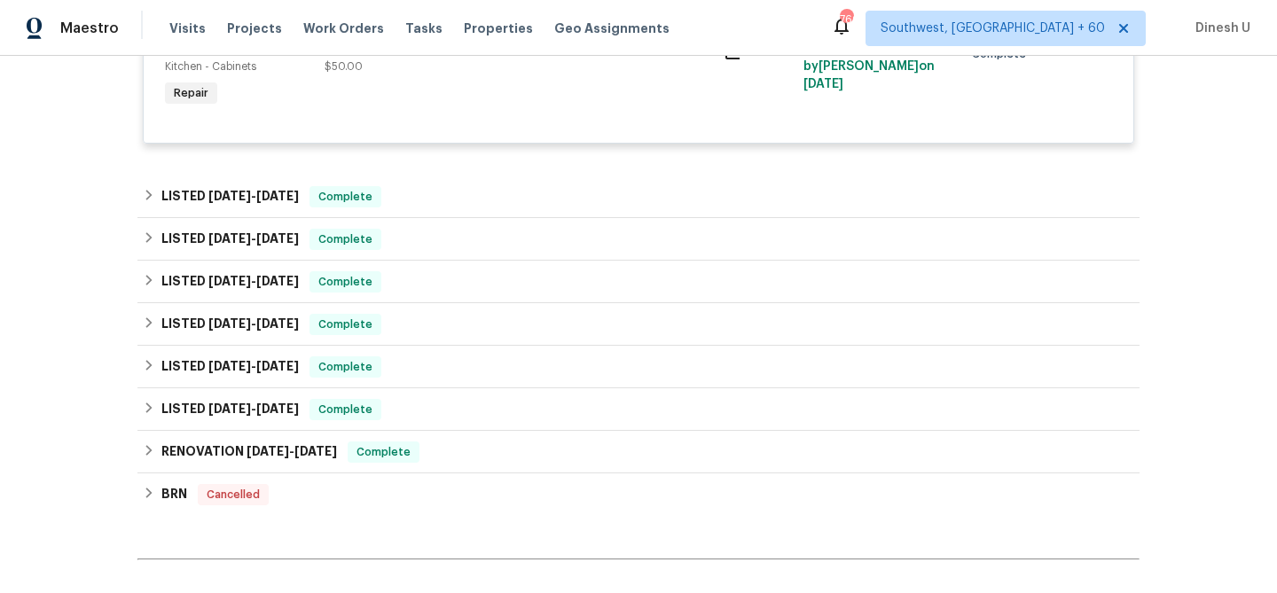
scroll to position [2028, 0]
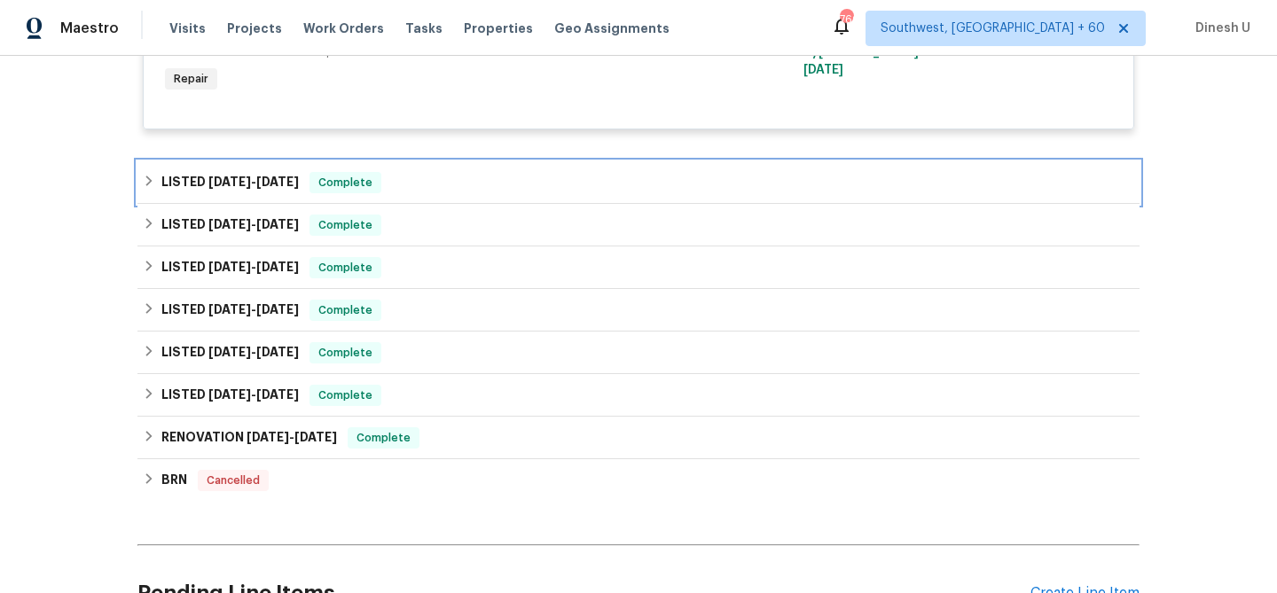
click at [294, 188] on span "[DATE]" at bounding box center [277, 182] width 43 height 12
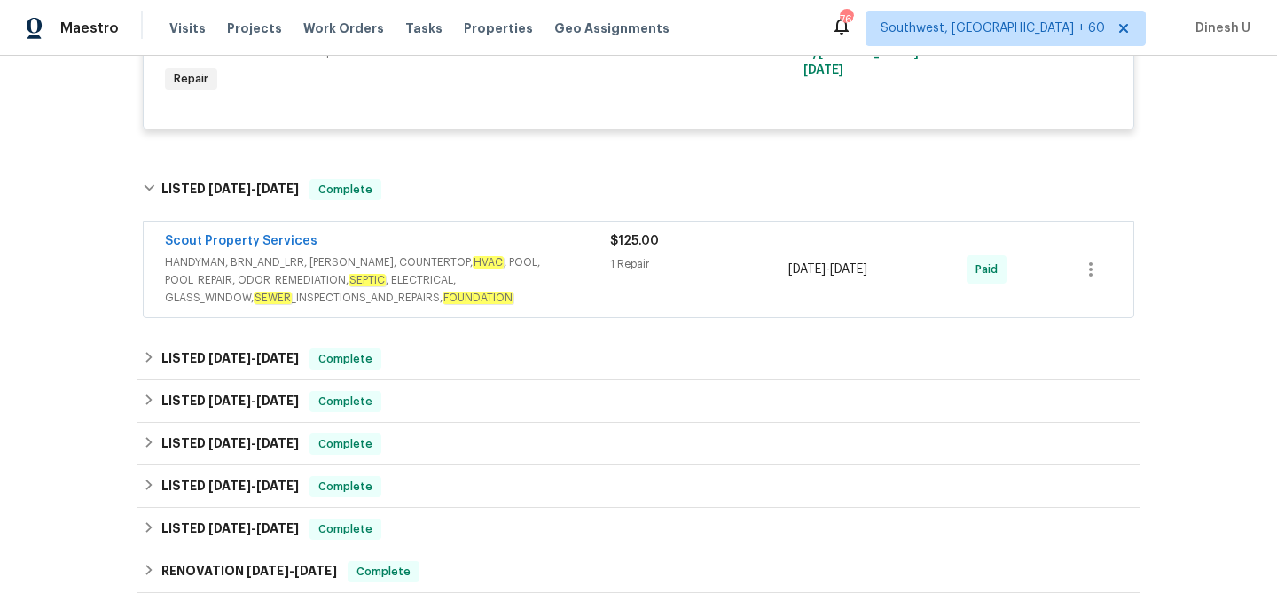
click at [626, 273] on div "1 Repair" at bounding box center [699, 264] width 178 height 18
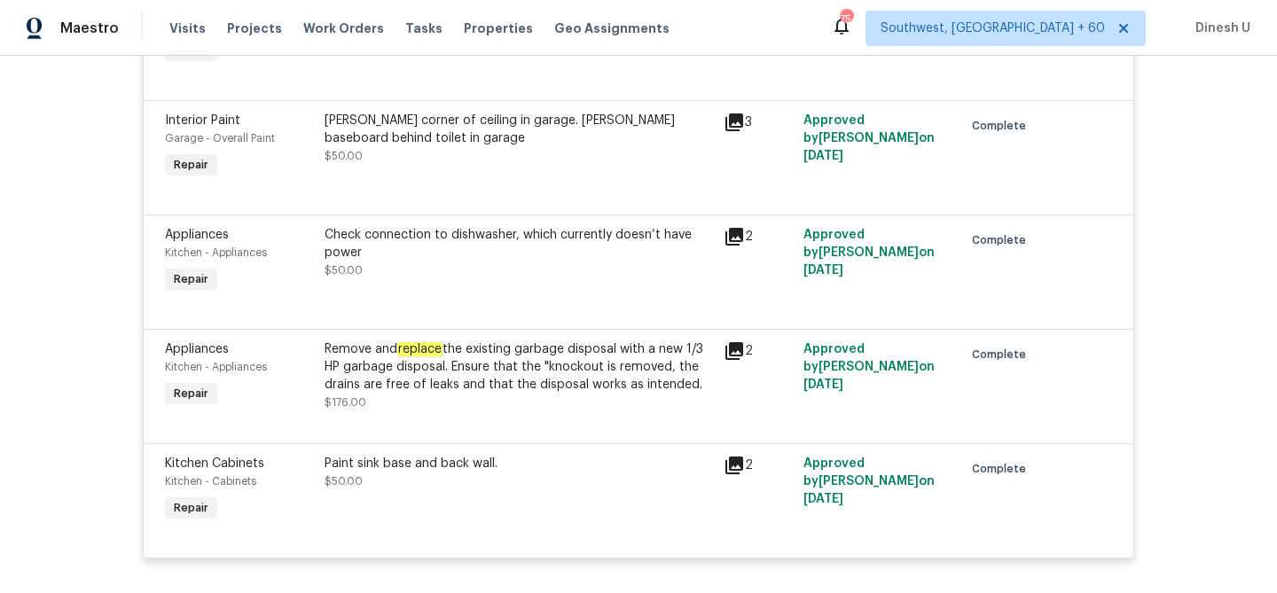
scroll to position [1601, 0]
click at [744, 131] on div "3" at bounding box center [757, 120] width 69 height 21
click at [743, 131] on icon at bounding box center [733, 120] width 21 height 21
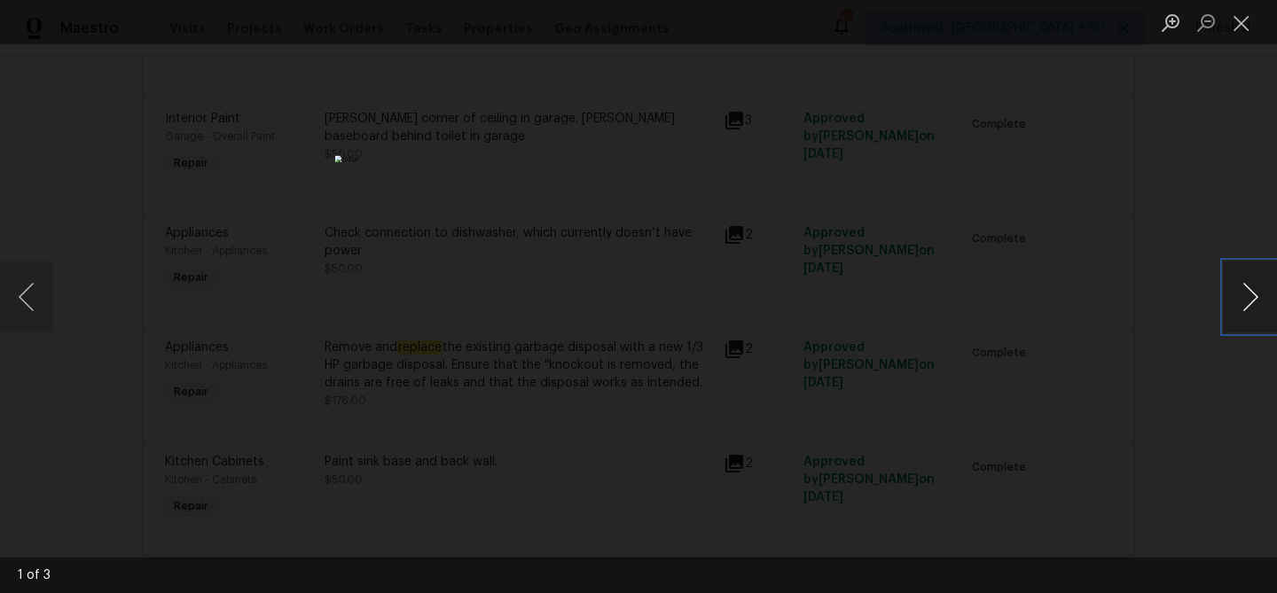
click at [1240, 293] on button "Next image" at bounding box center [1249, 297] width 53 height 71
click at [1241, 23] on button "Close lightbox" at bounding box center [1240, 22] width 35 height 31
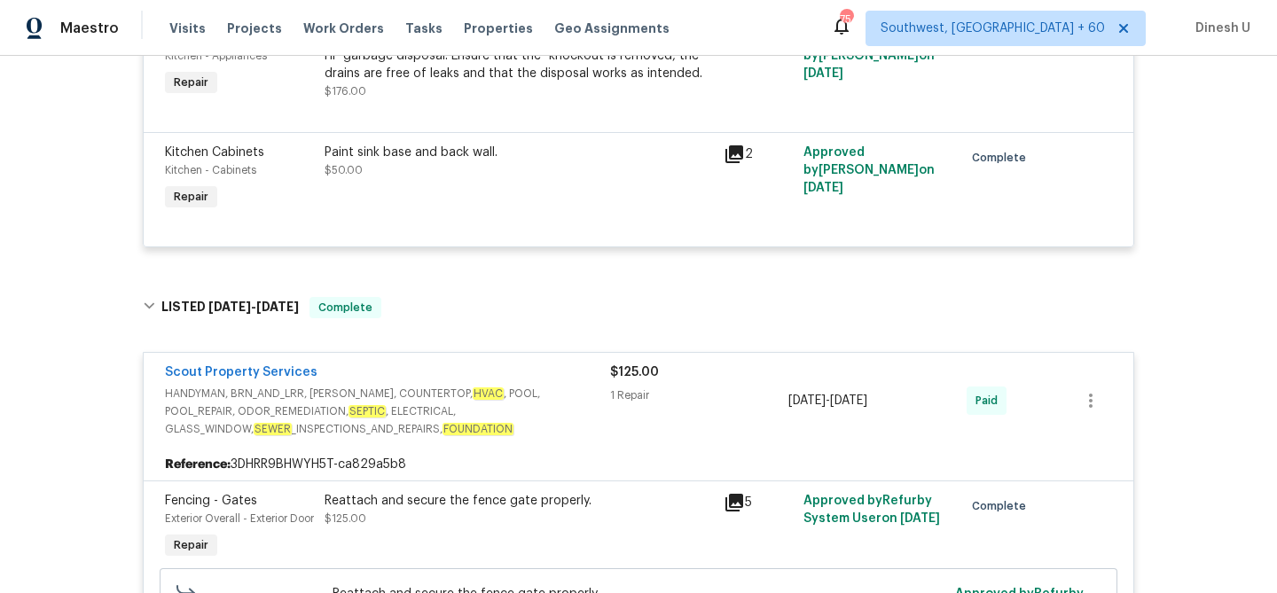
scroll to position [1879, 0]
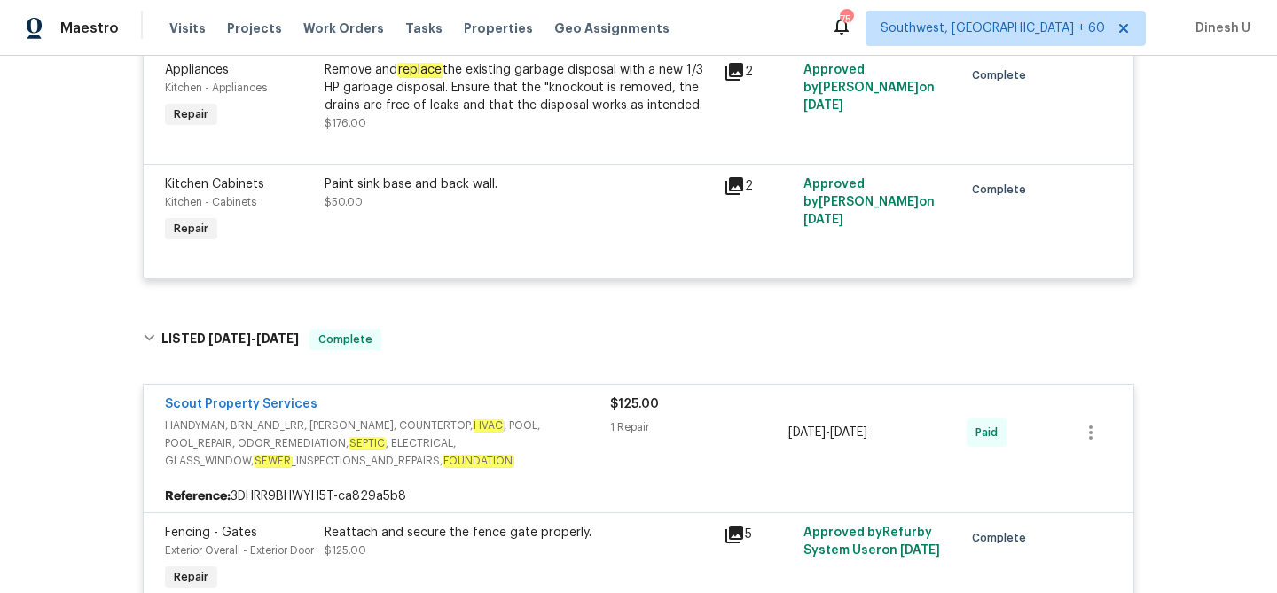
click at [737, 195] on icon at bounding box center [734, 186] width 18 height 18
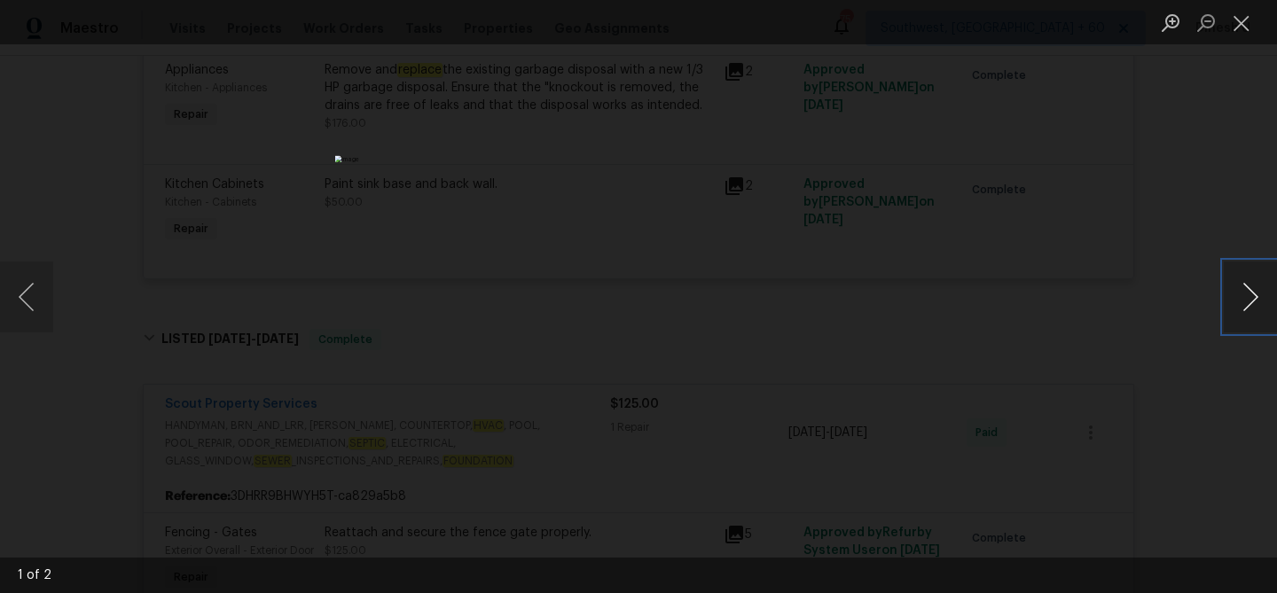
click at [1250, 301] on button "Next image" at bounding box center [1249, 297] width 53 height 71
click at [1241, 32] on button "Close lightbox" at bounding box center [1240, 22] width 35 height 31
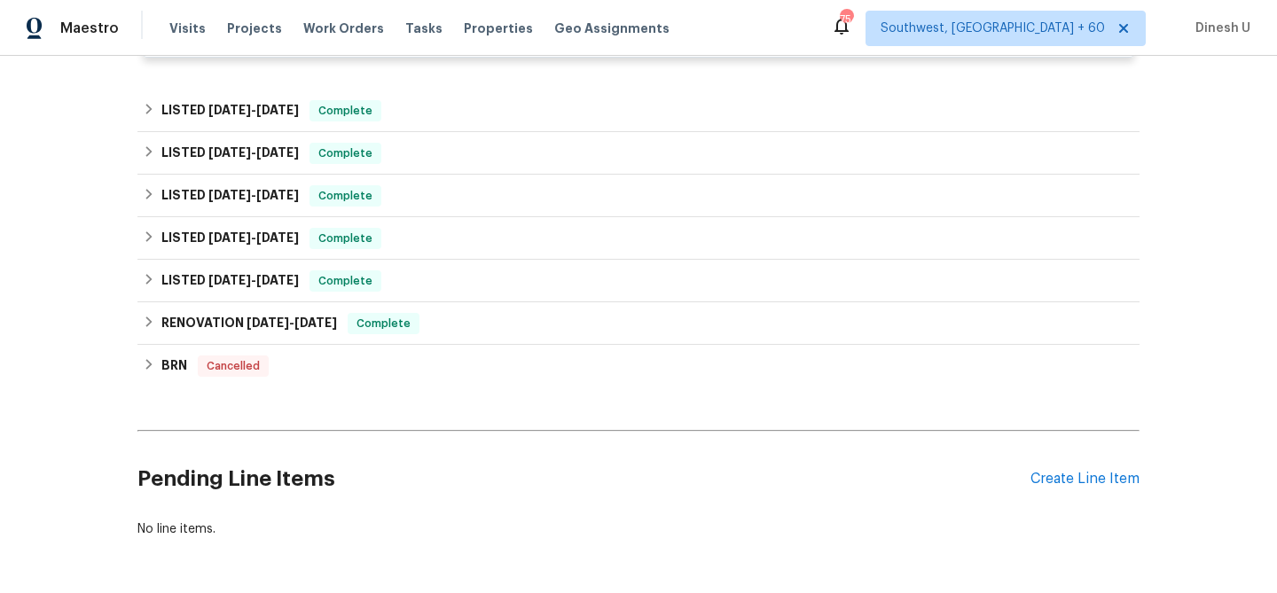
scroll to position [2638, 0]
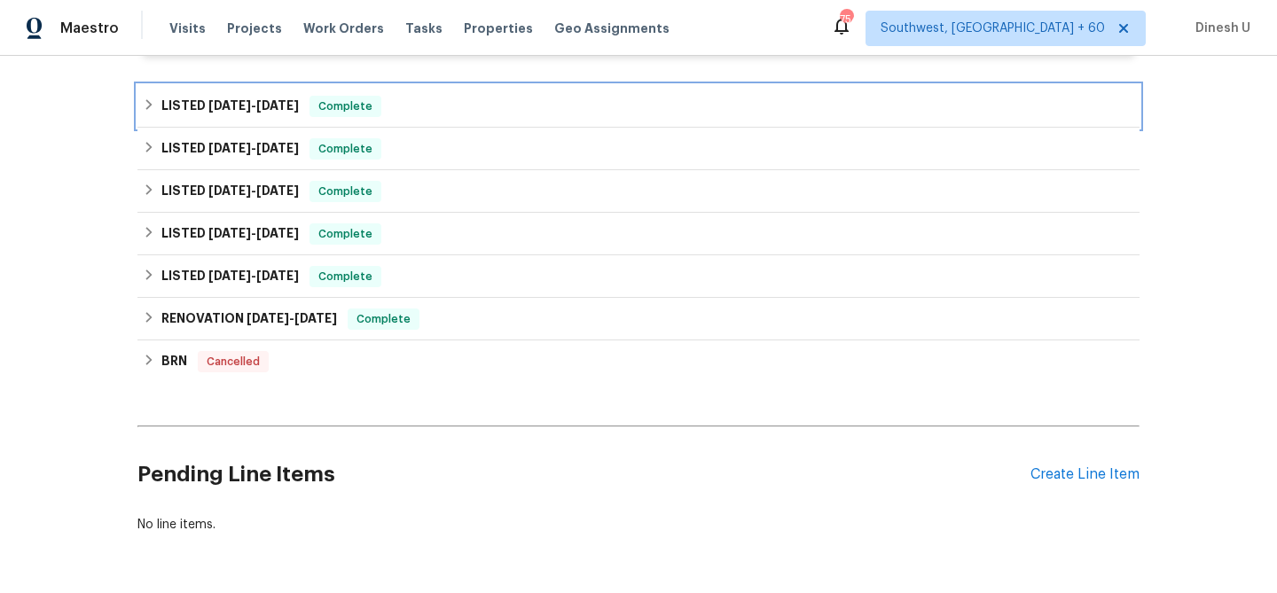
click at [277, 117] on h6 "LISTED [DATE] - [DATE]" at bounding box center [229, 106] width 137 height 21
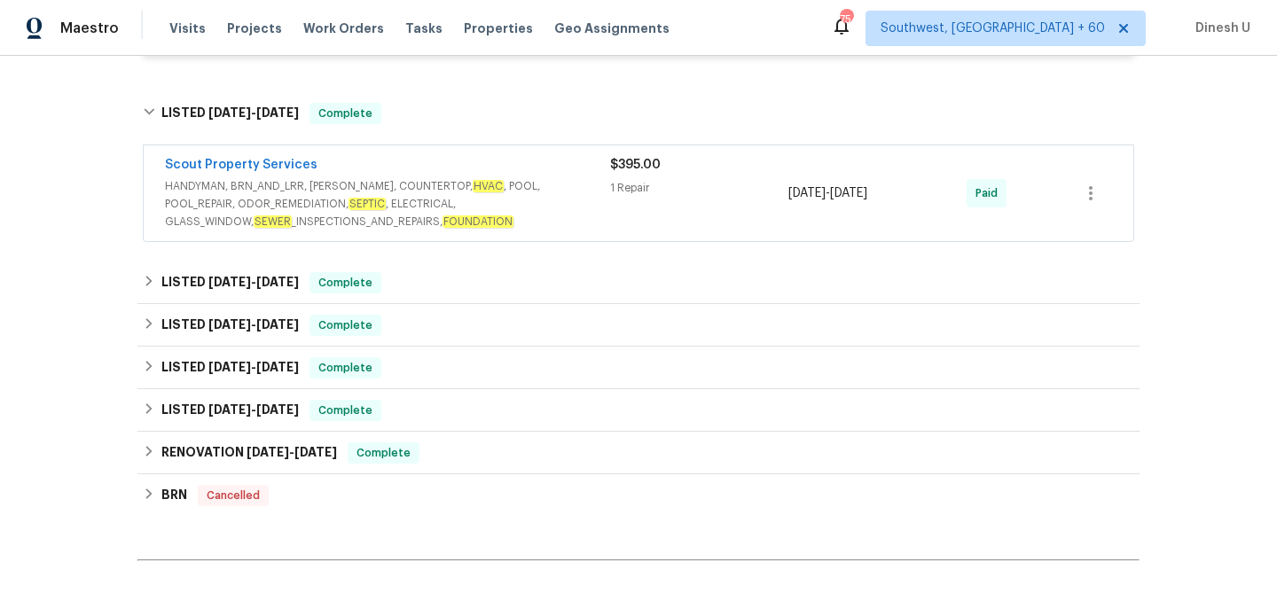
click at [613, 197] on div "1 Repair" at bounding box center [699, 188] width 178 height 18
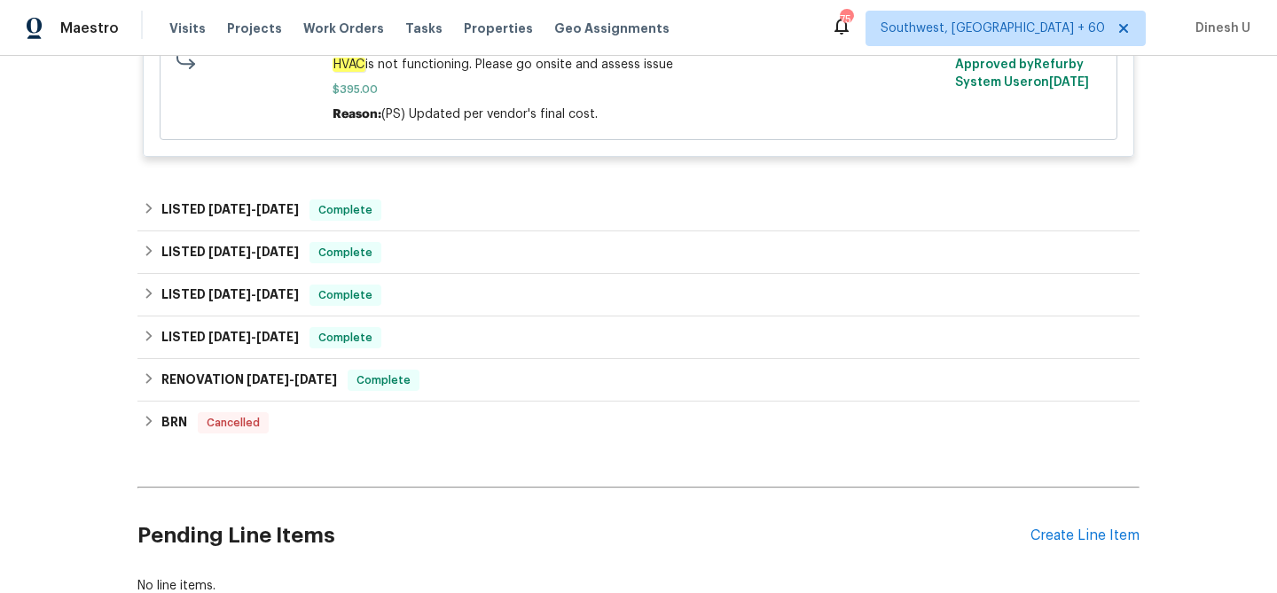
scroll to position [2989, 0]
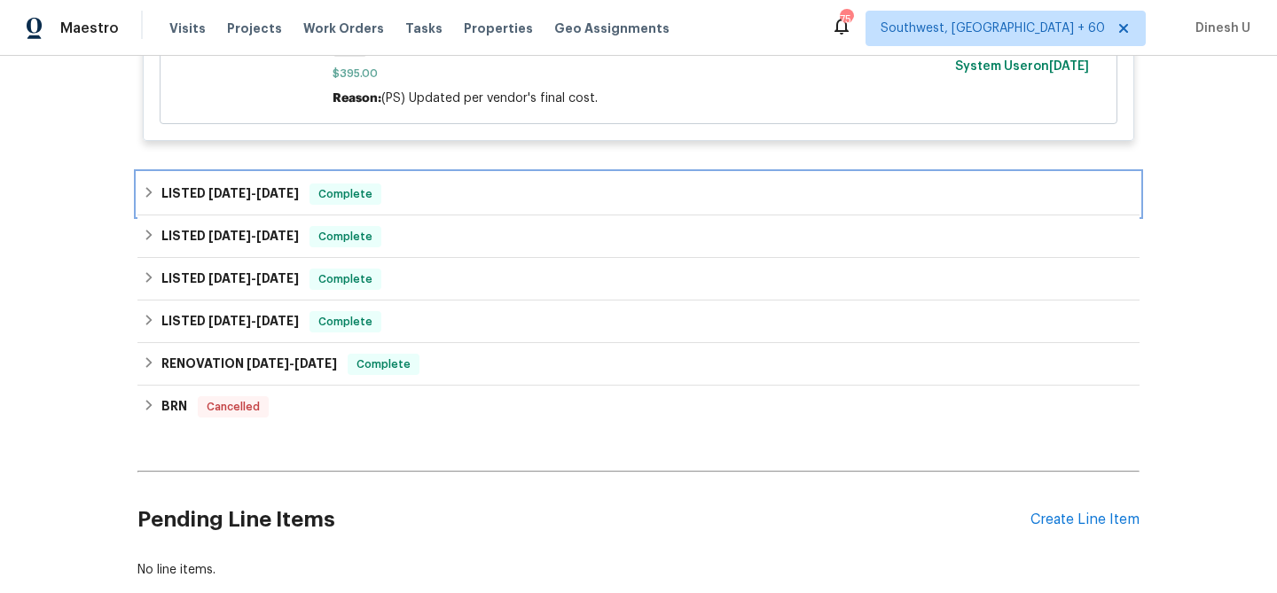
click at [277, 199] on span "[DATE]" at bounding box center [277, 193] width 43 height 12
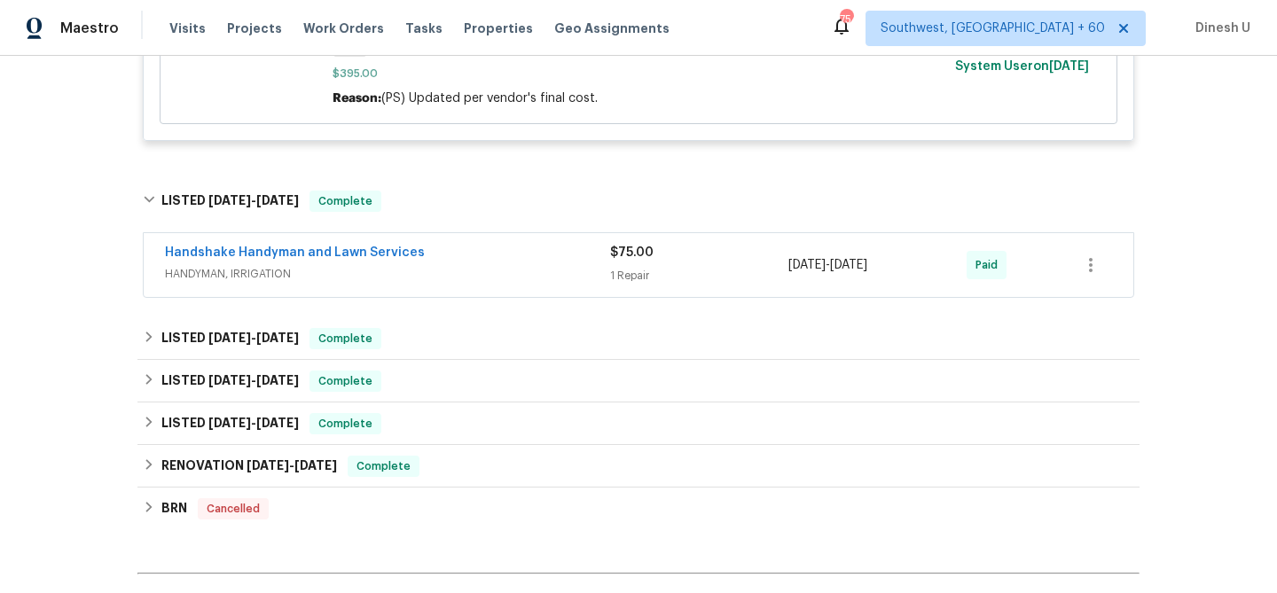
click at [619, 285] on div "1 Repair" at bounding box center [699, 276] width 178 height 18
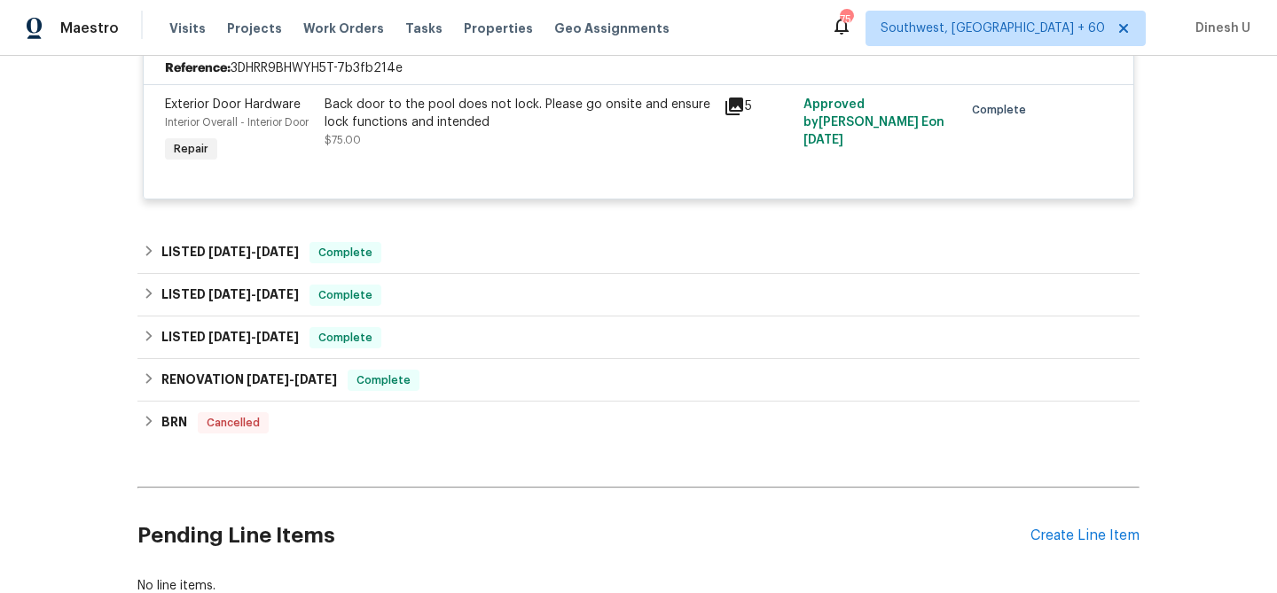
scroll to position [3313, 0]
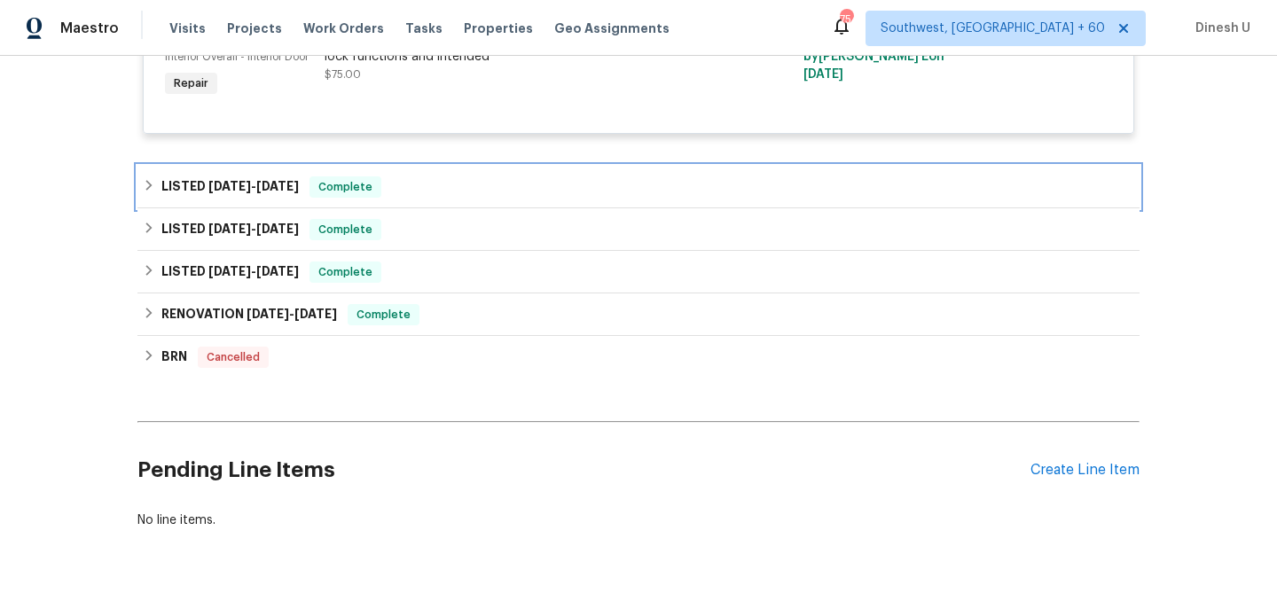
click at [240, 192] on span "[DATE]" at bounding box center [229, 186] width 43 height 12
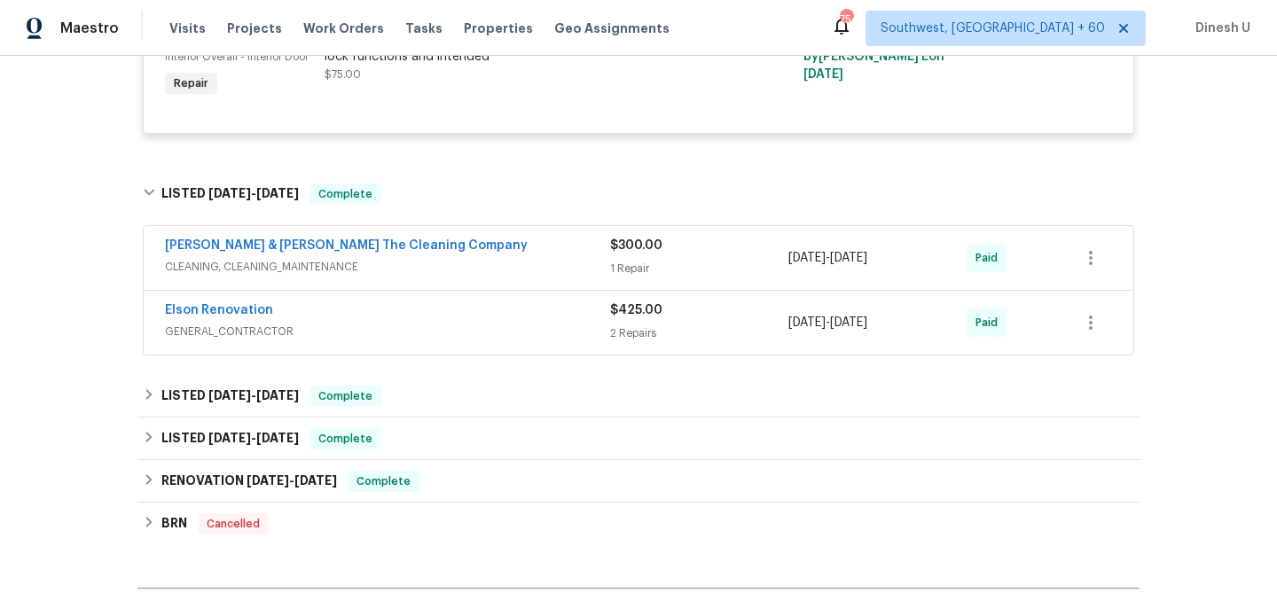
click at [636, 277] on div "1 Repair" at bounding box center [699, 269] width 178 height 18
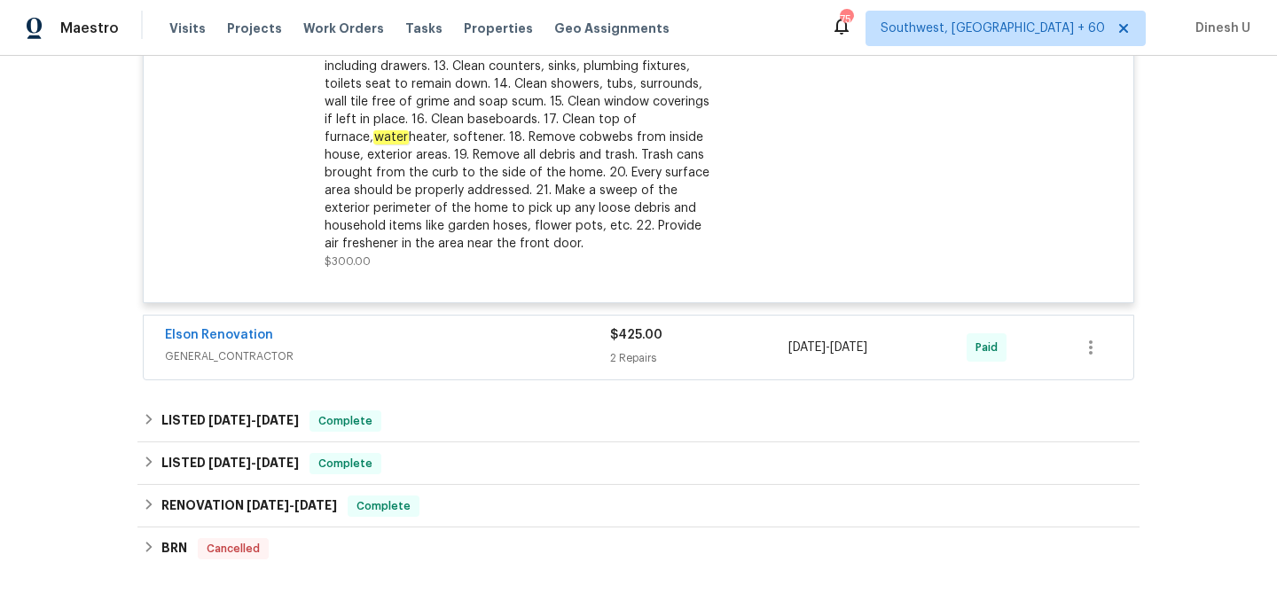
scroll to position [3879, 0]
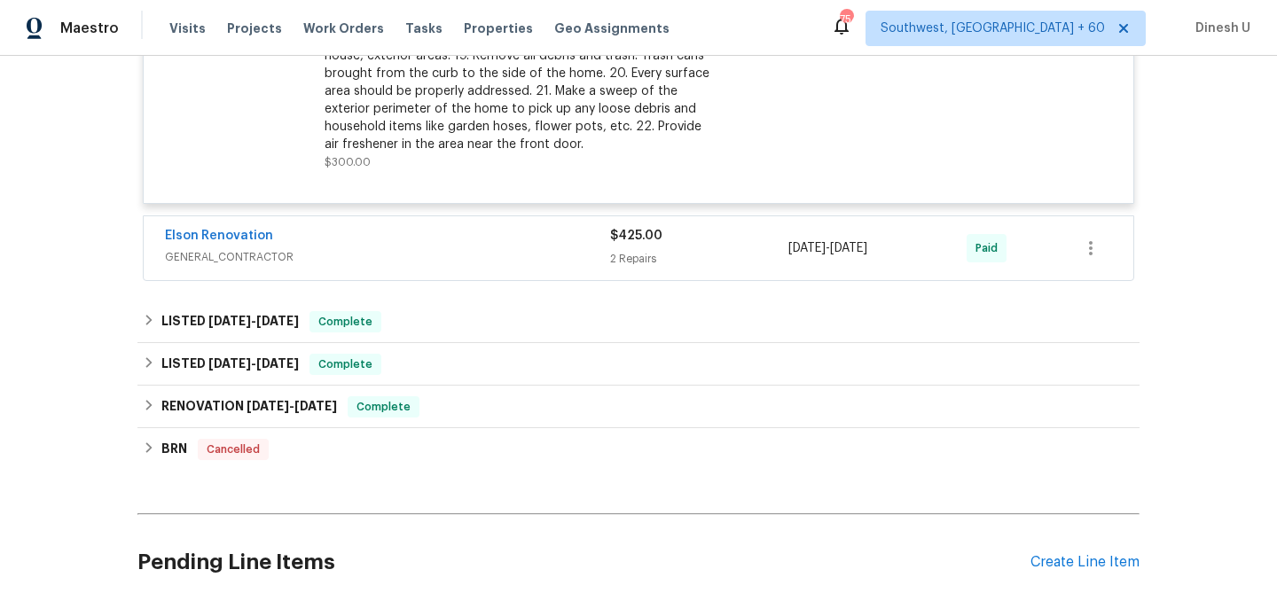
click at [617, 268] on div "2 Repairs" at bounding box center [699, 259] width 178 height 18
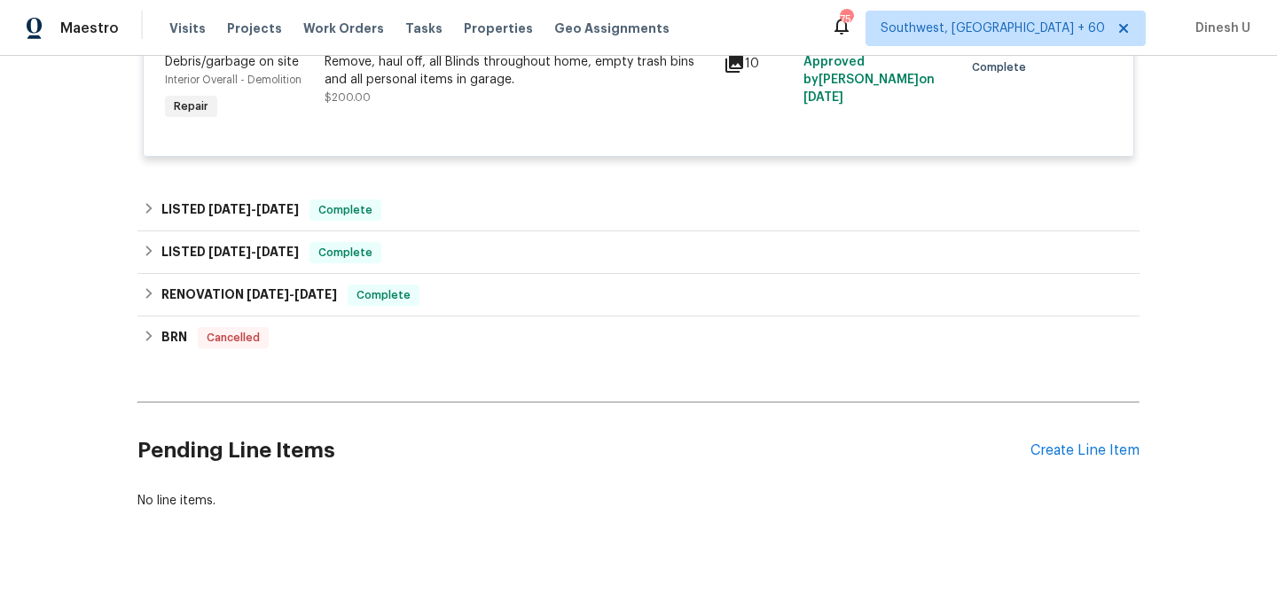
scroll to position [4322, 0]
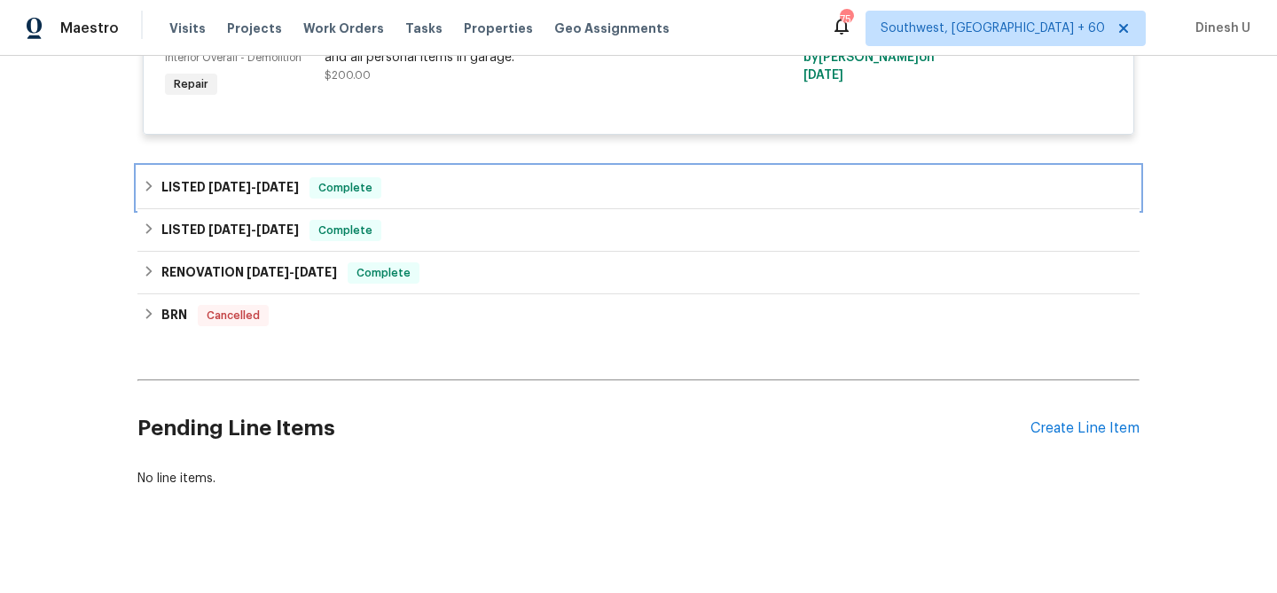
click at [267, 193] on span "[DATE]" at bounding box center [277, 187] width 43 height 12
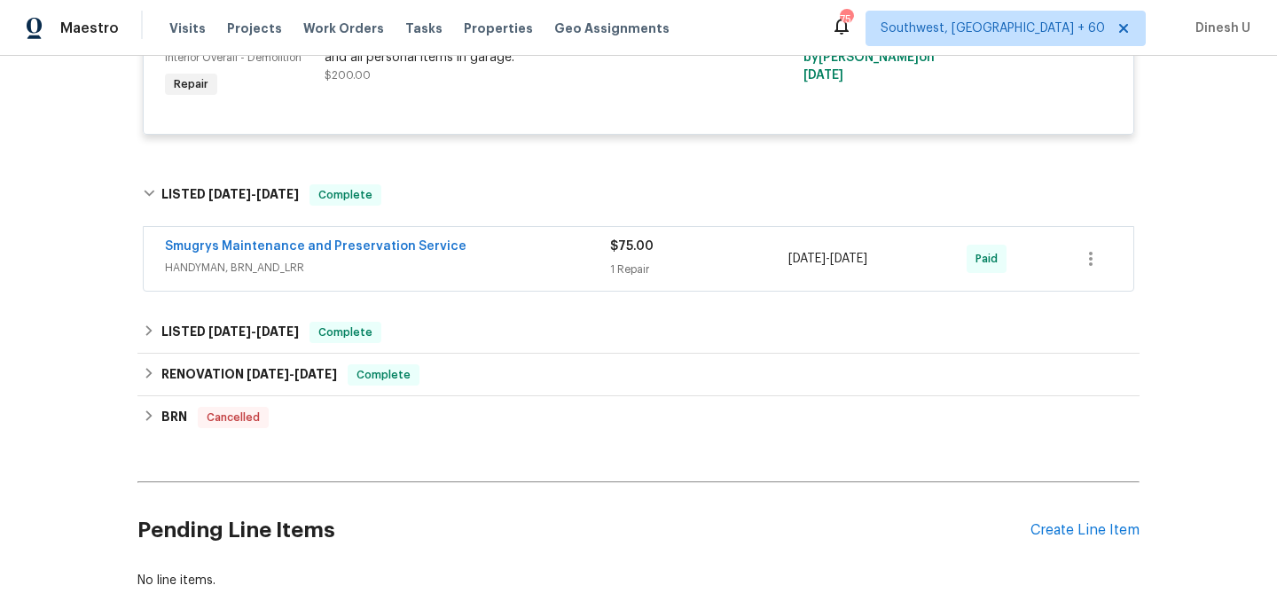
click at [639, 278] on div "1 Repair" at bounding box center [699, 270] width 178 height 18
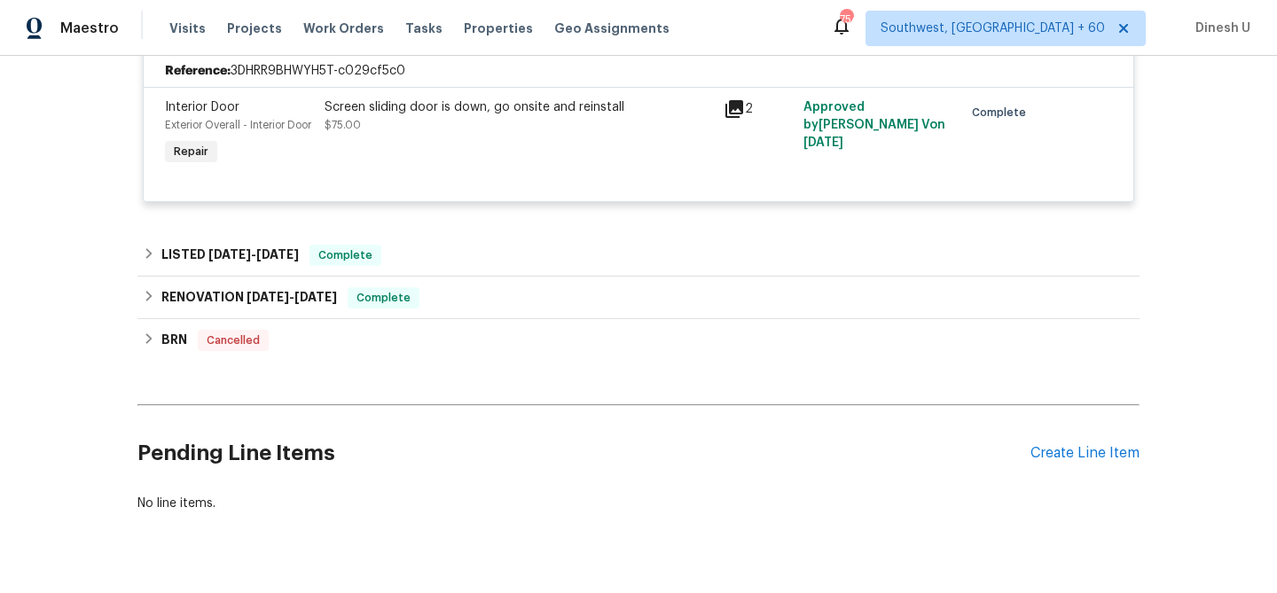
scroll to position [4602, 0]
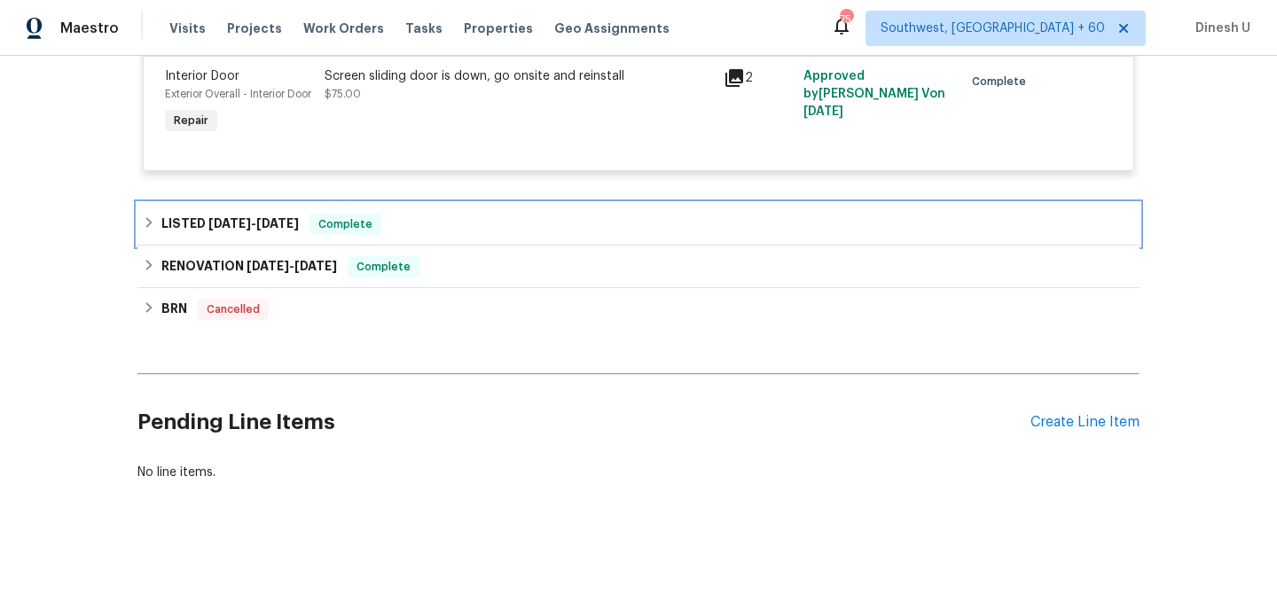
click at [246, 230] on span "[DATE] - [DATE]" at bounding box center [253, 223] width 90 height 12
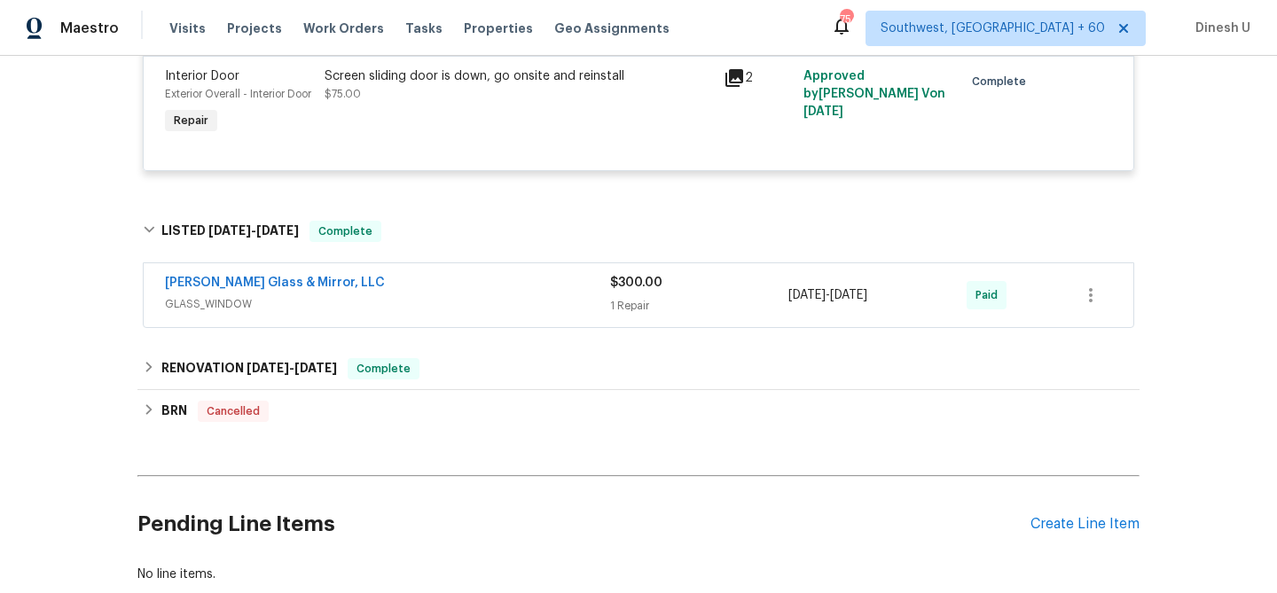
click at [627, 315] on div "1 Repair" at bounding box center [699, 306] width 178 height 18
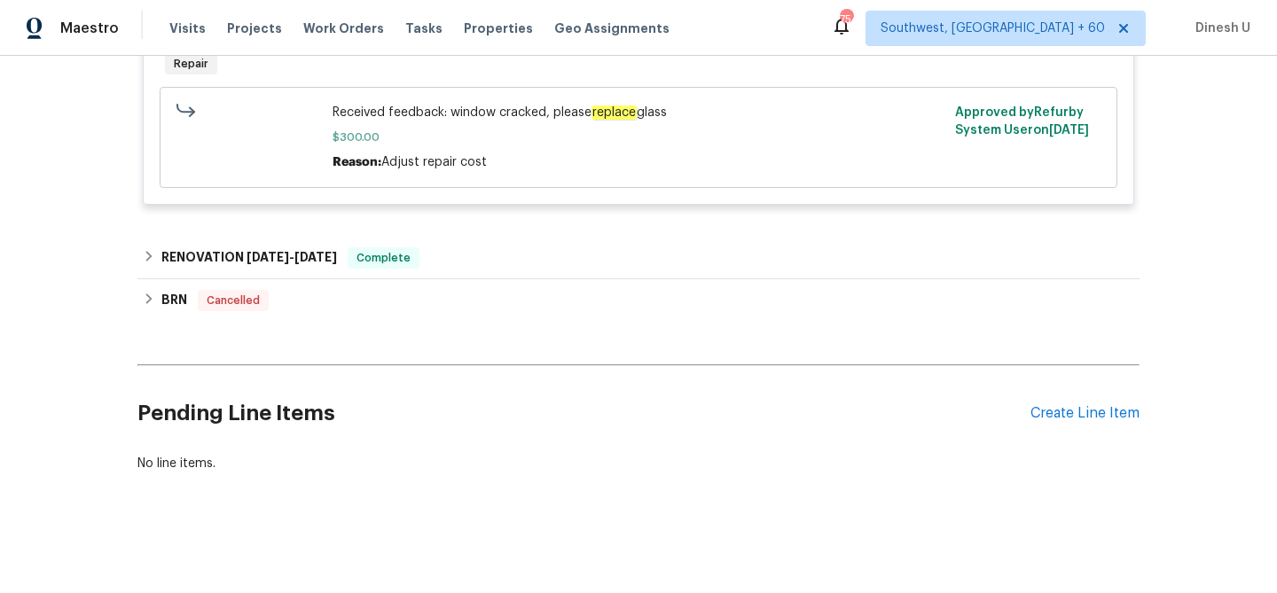
scroll to position [5007, 0]
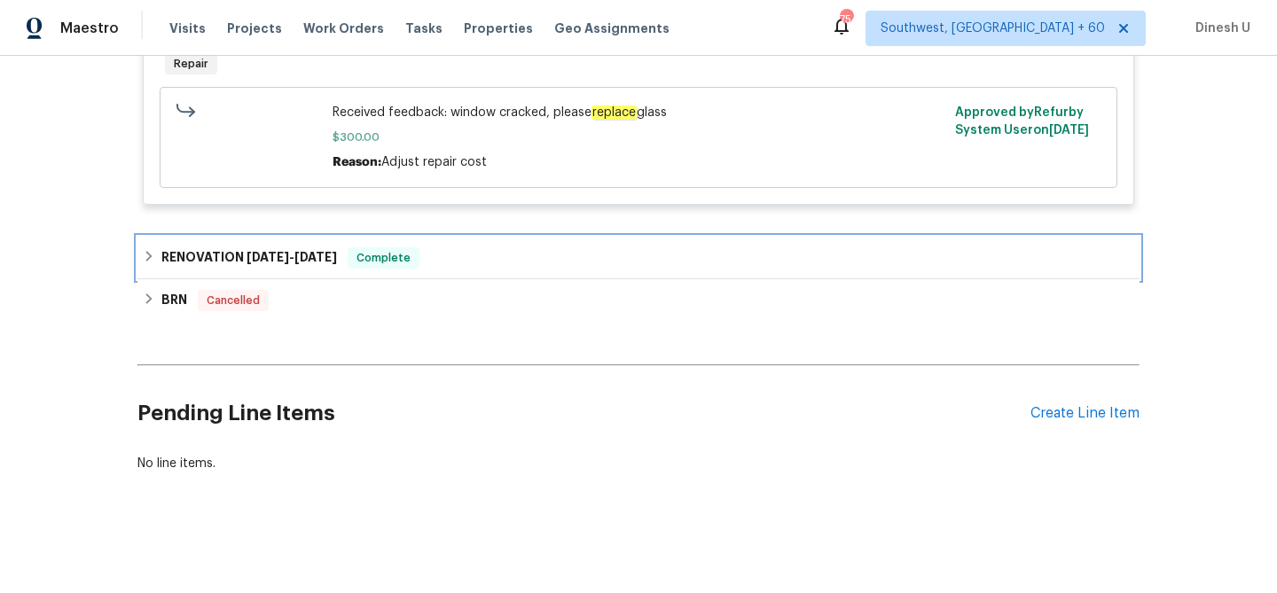
click at [318, 263] on span "[DATE]" at bounding box center [315, 257] width 43 height 12
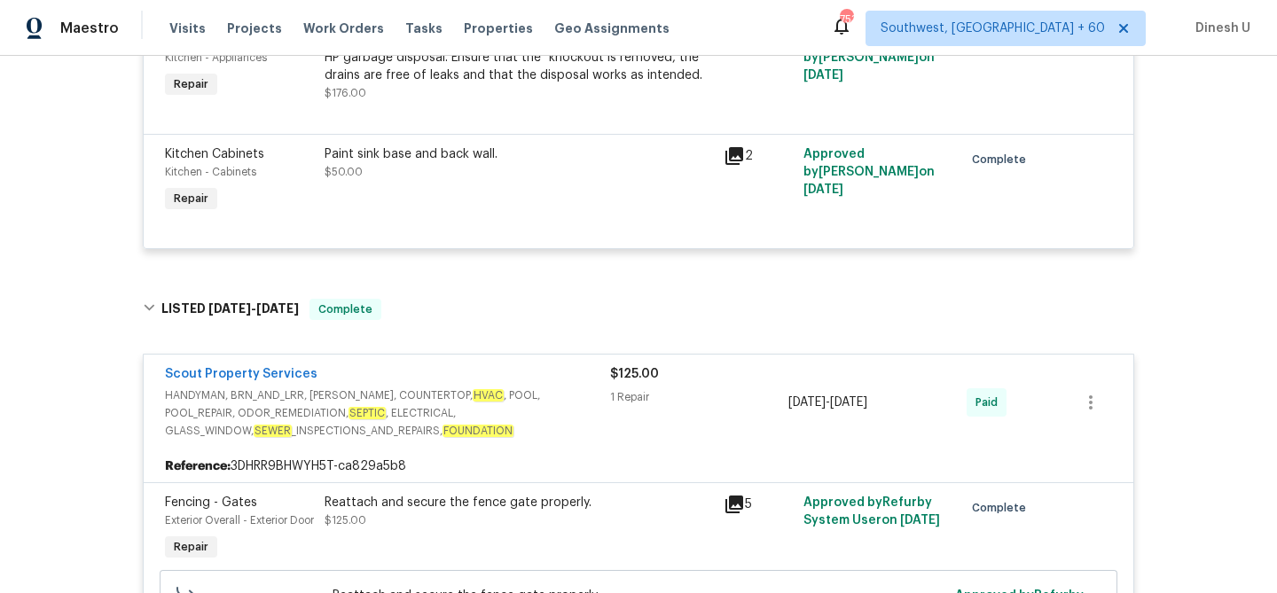
scroll to position [1900, 0]
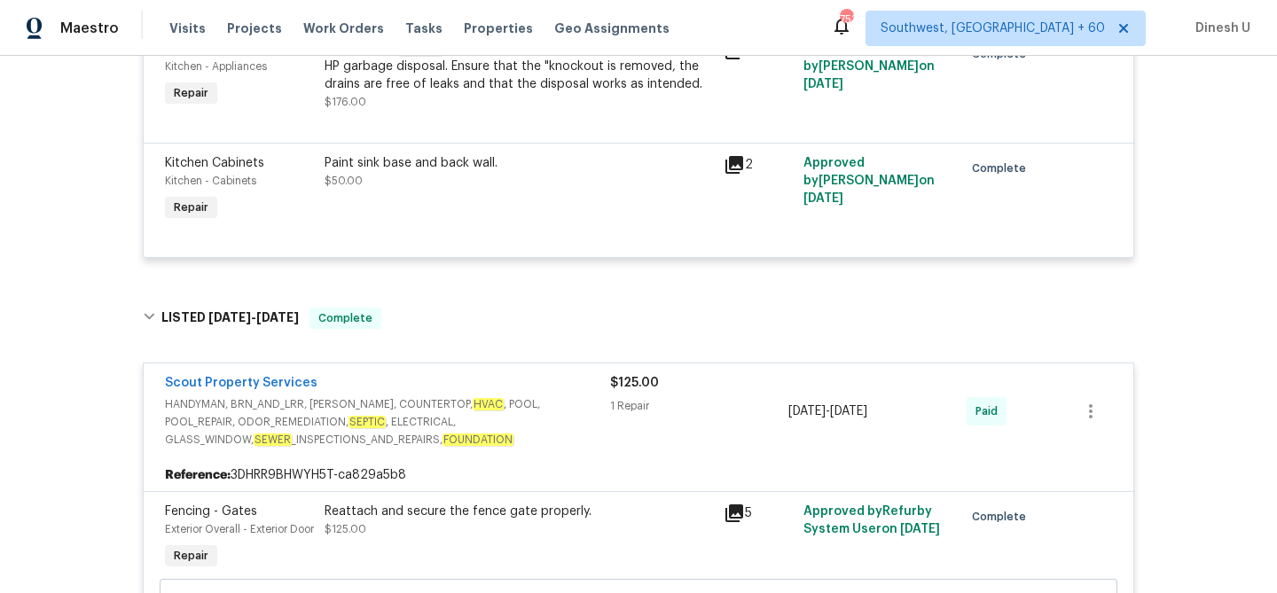
click at [729, 174] on icon at bounding box center [734, 165] width 18 height 18
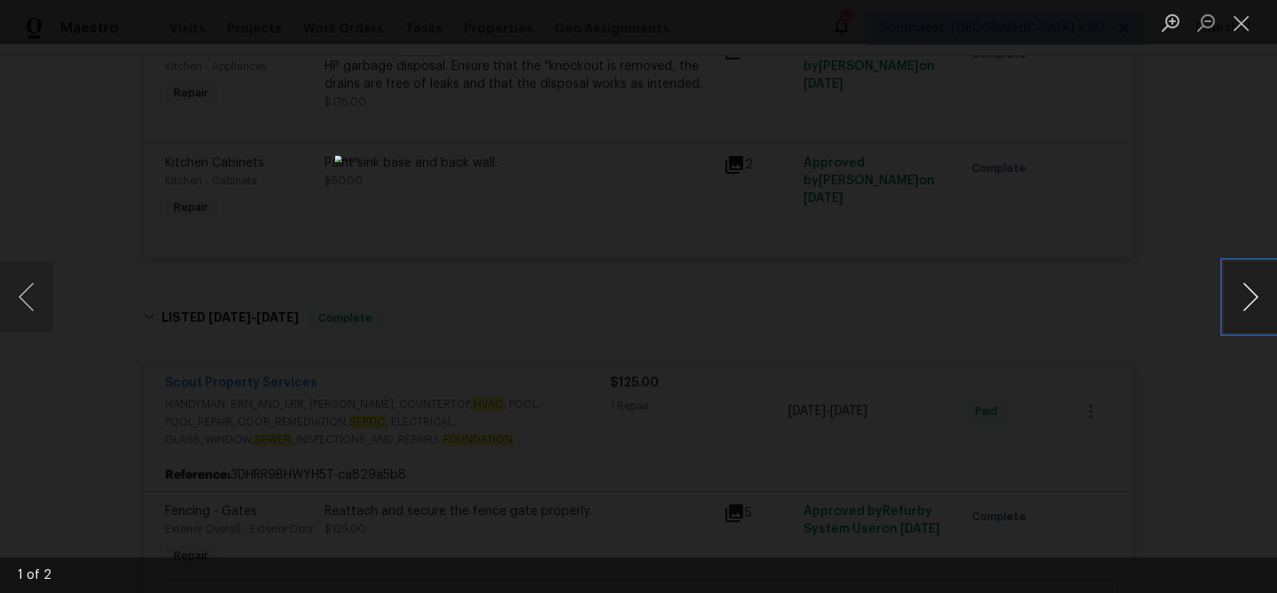
click at [1246, 298] on button "Next image" at bounding box center [1249, 297] width 53 height 71
click at [1233, 21] on button "Close lightbox" at bounding box center [1240, 22] width 35 height 31
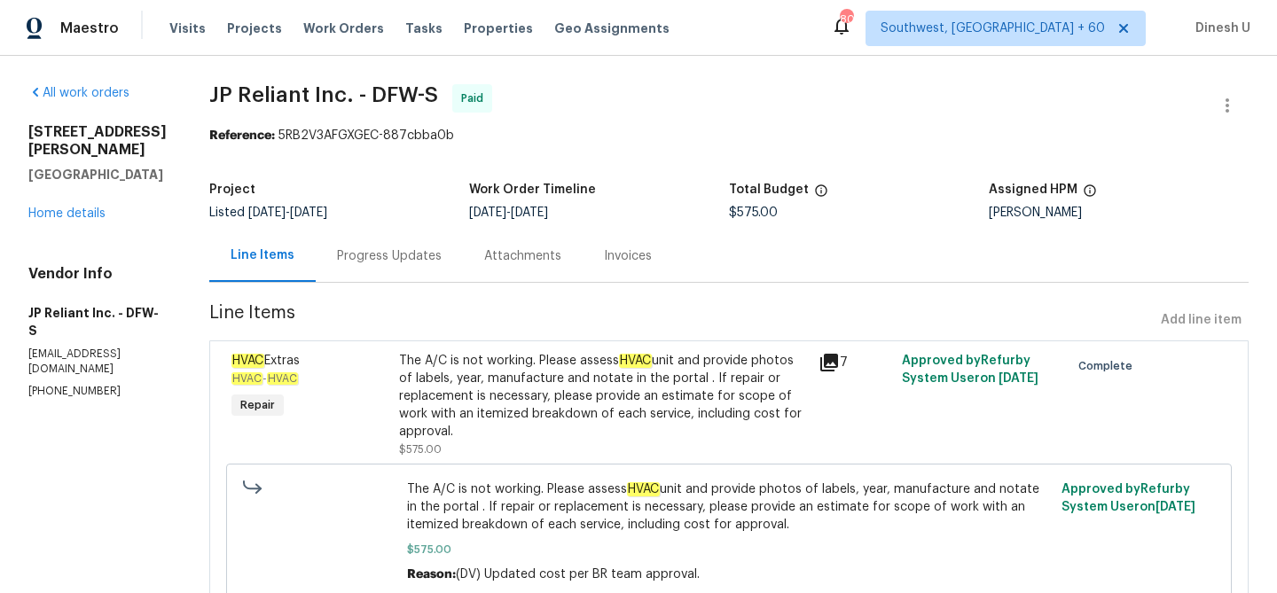
click at [403, 265] on div "Progress Updates" at bounding box center [389, 256] width 147 height 52
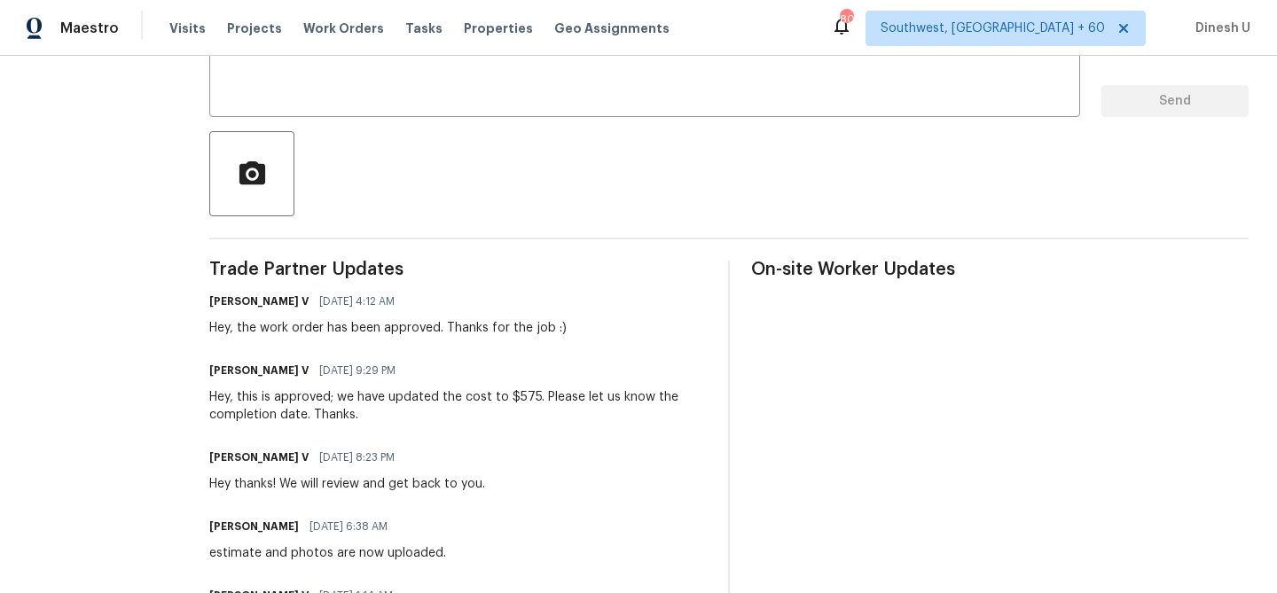
scroll to position [293, 0]
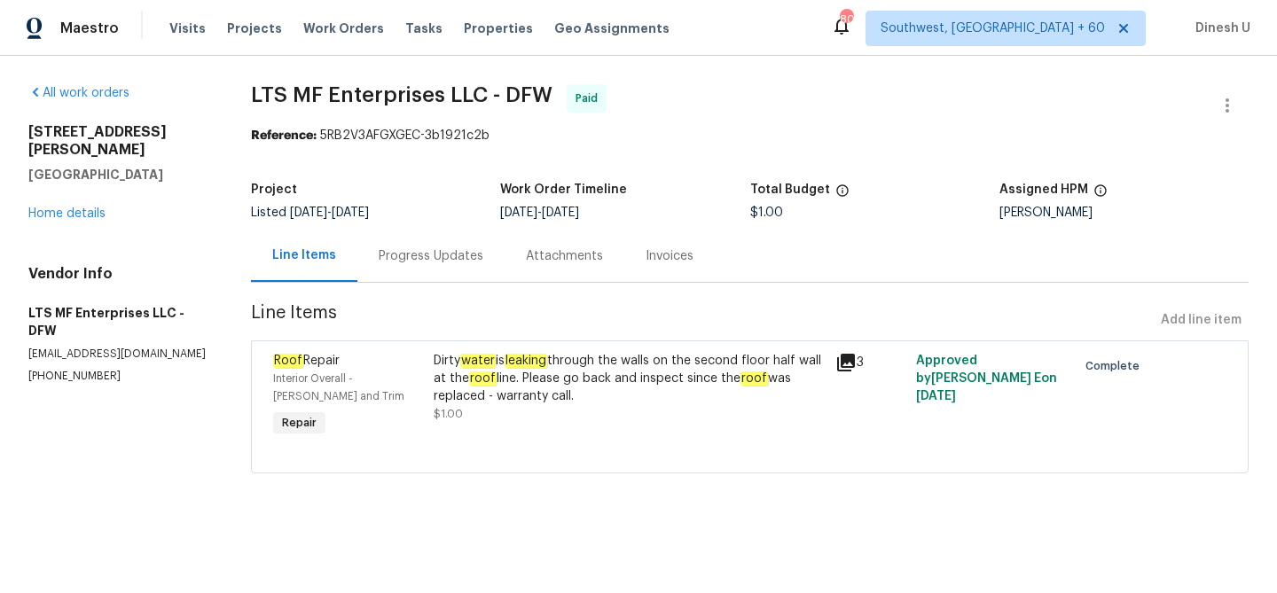
click at [406, 244] on div "Progress Updates" at bounding box center [430, 256] width 147 height 52
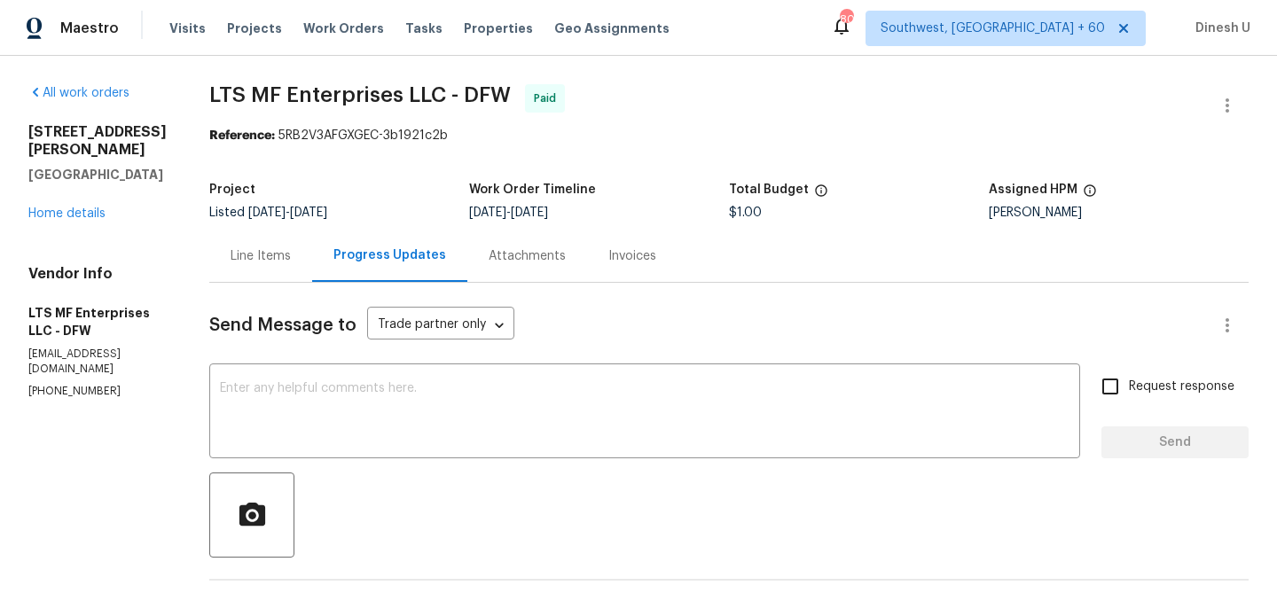
click at [259, 246] on div "Line Items" at bounding box center [260, 256] width 103 height 52
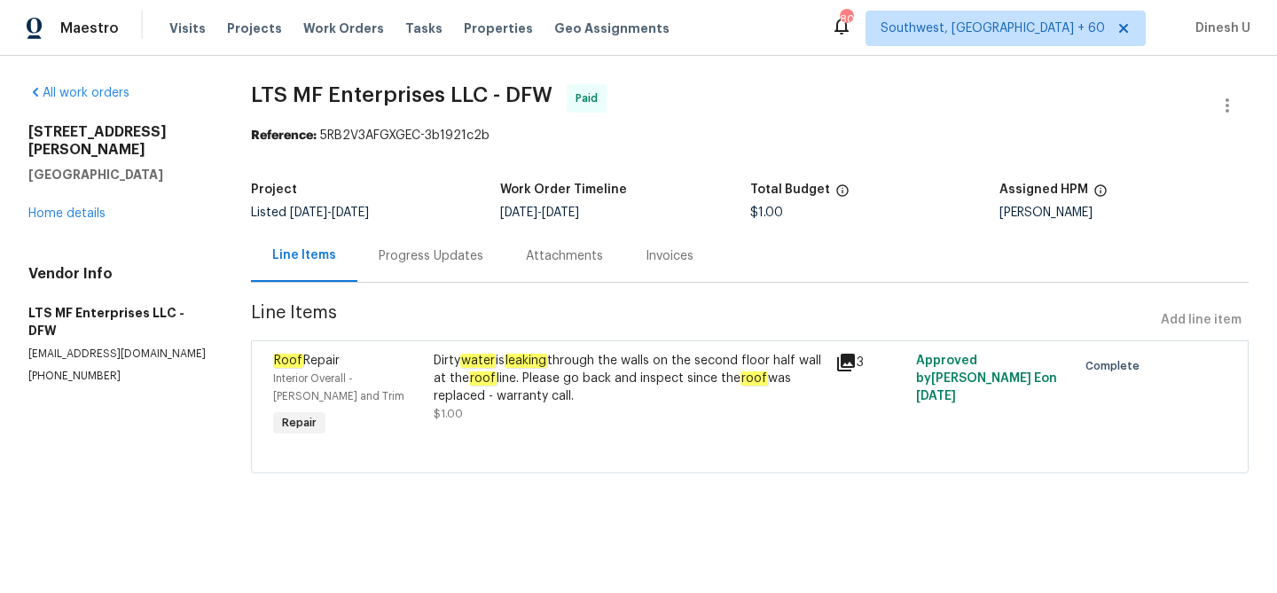
click at [844, 361] on icon at bounding box center [846, 363] width 18 height 18
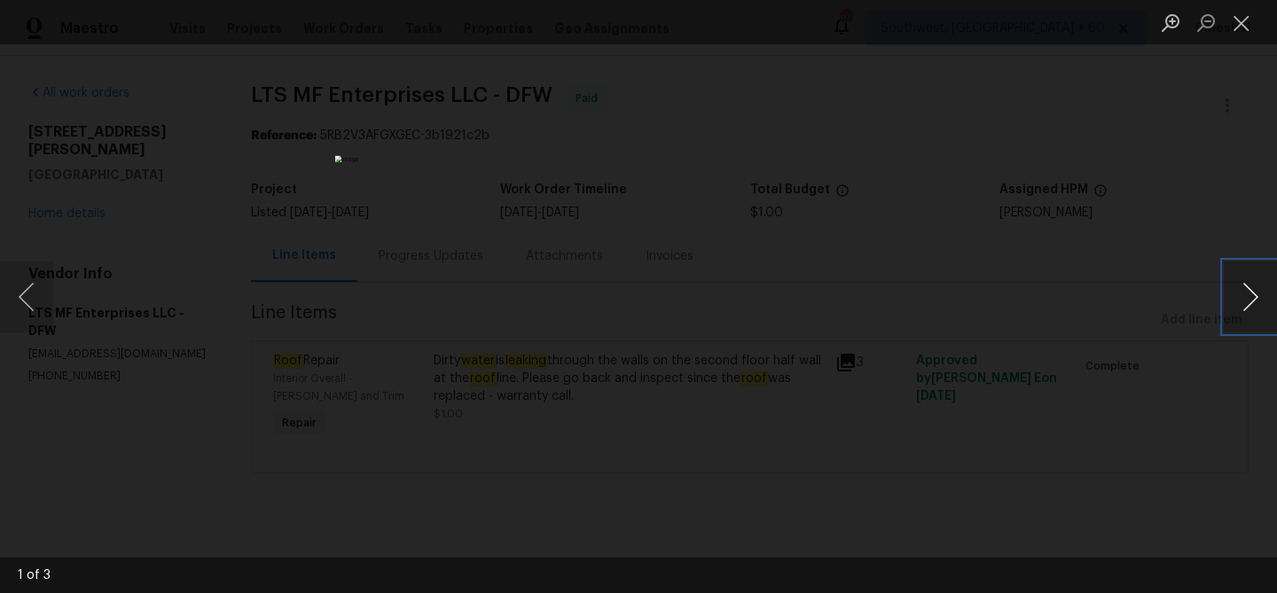
click at [1255, 291] on button "Next image" at bounding box center [1249, 297] width 53 height 71
click at [1241, 23] on button "Close lightbox" at bounding box center [1240, 22] width 35 height 31
